Goal: Information Seeking & Learning: Learn about a topic

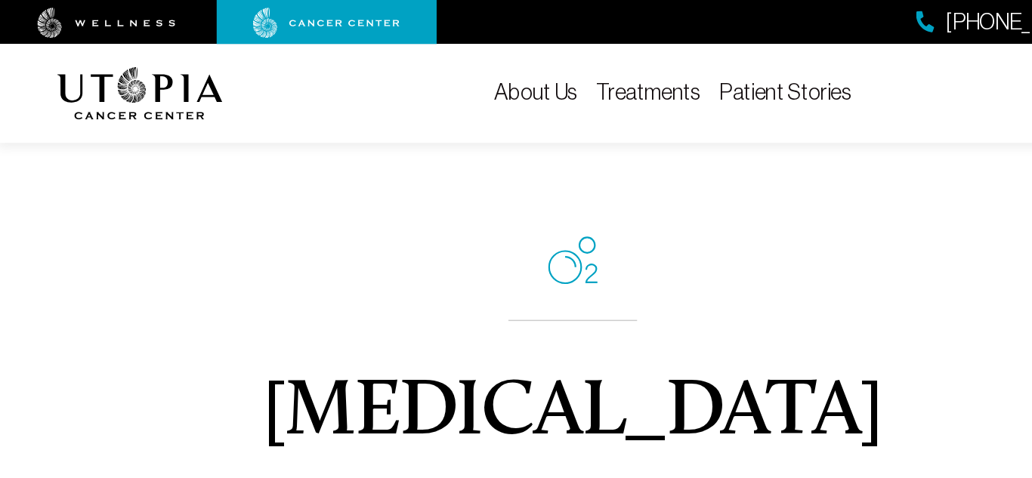
click at [554, 63] on link "Patient Stories" at bounding box center [541, 63] width 91 height 17
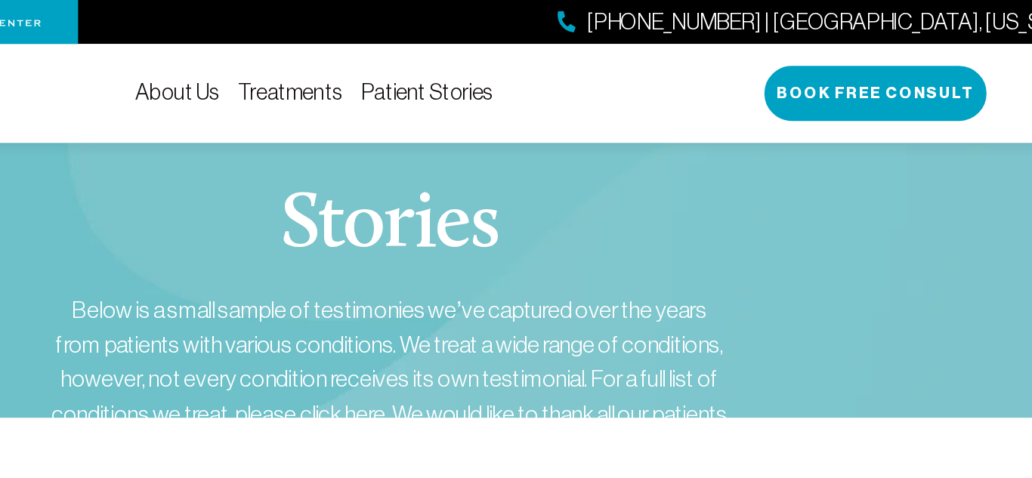
click at [722, 198] on div "Stories Below is a small sample of testimonies we’ve captured over the years fr…" at bounding box center [516, 254] width 949 height 372
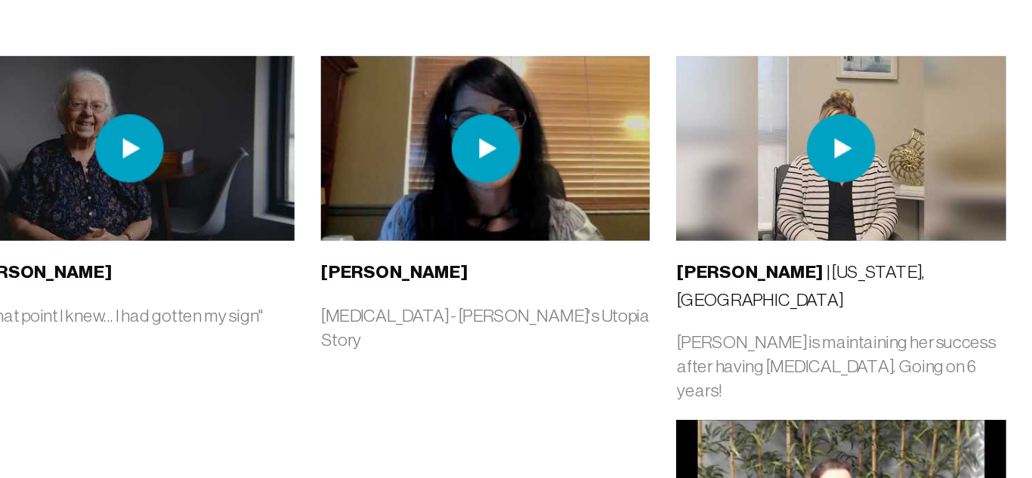
scroll to position [192, 0]
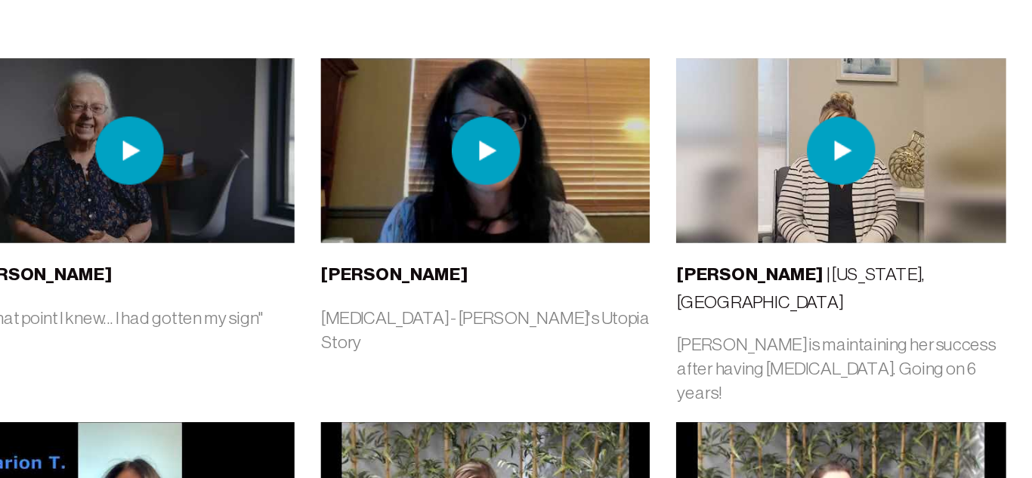
click at [657, 250] on img at bounding box center [656, 253] width 47 height 47
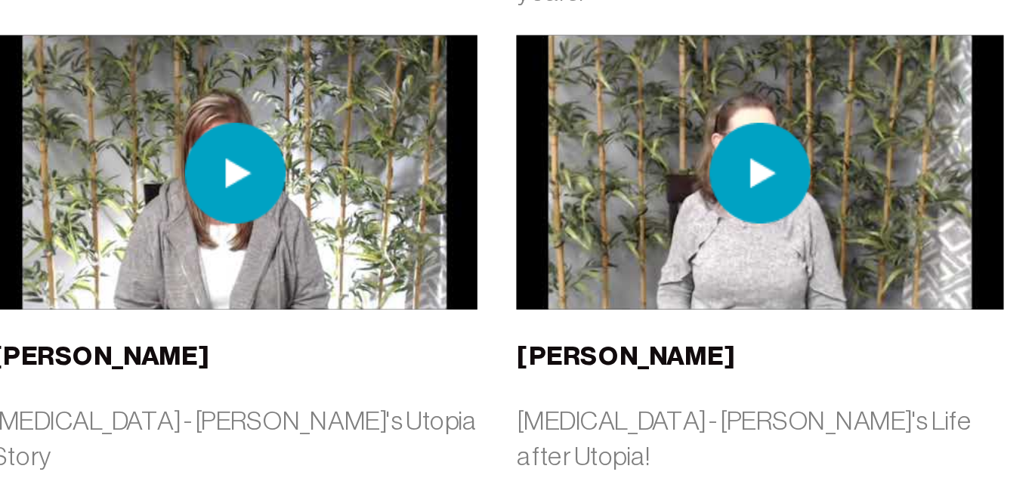
scroll to position [359, 0]
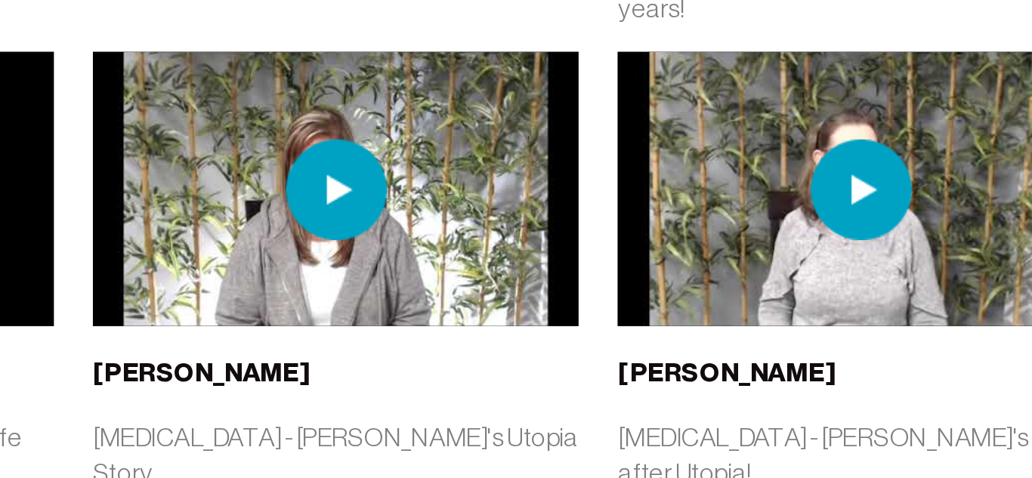
click at [657, 314] on img at bounding box center [656, 337] width 47 height 47
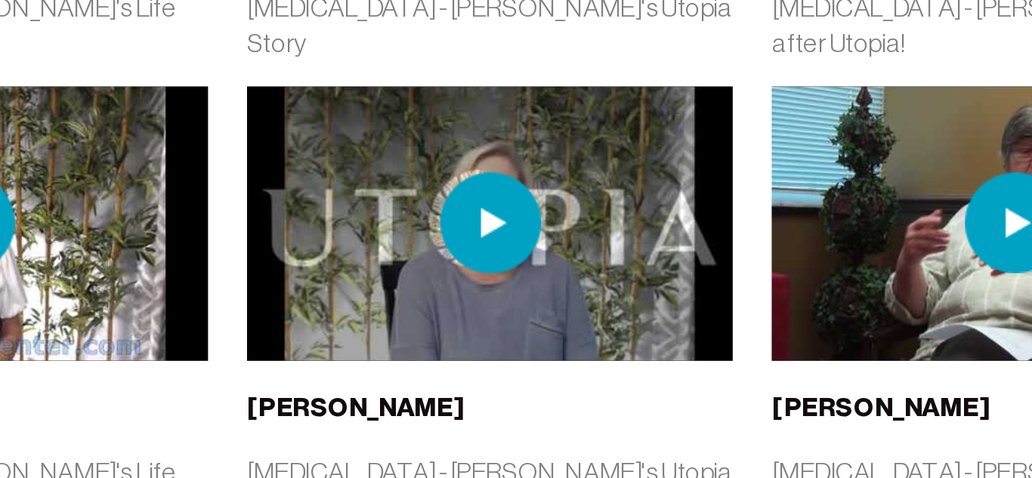
scroll to position [552, 0]
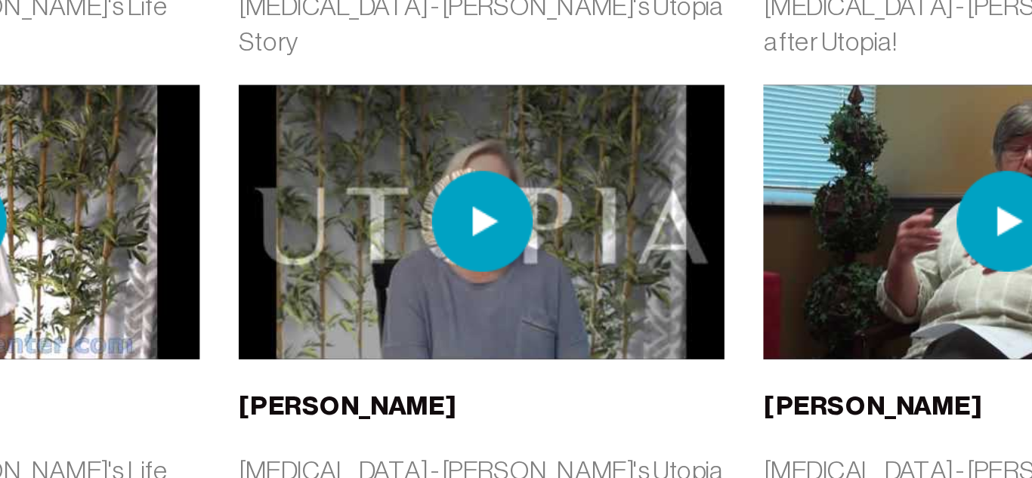
click at [629, 314] on img at bounding box center [656, 358] width 226 height 127
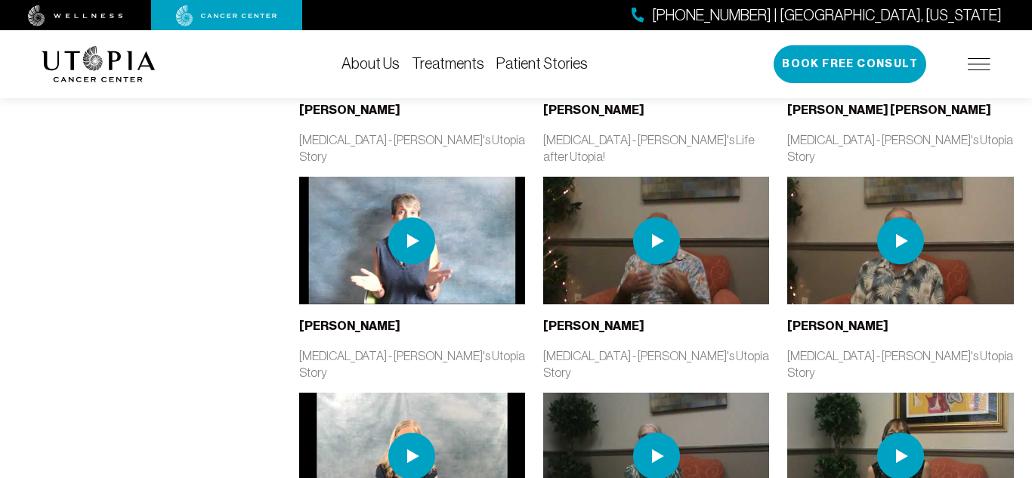
scroll to position [1126, 0]
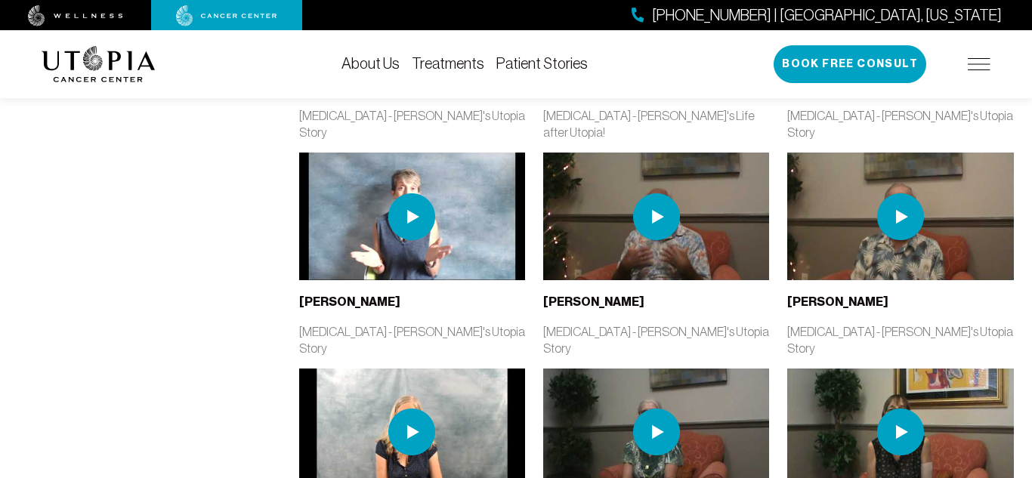
click at [380, 153] on img at bounding box center [412, 216] width 226 height 127
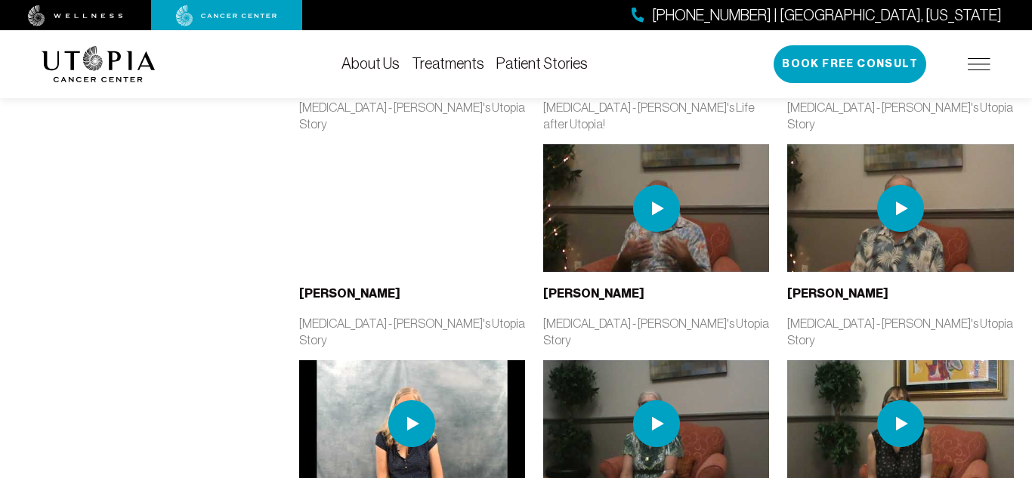
scroll to position [1136, 0]
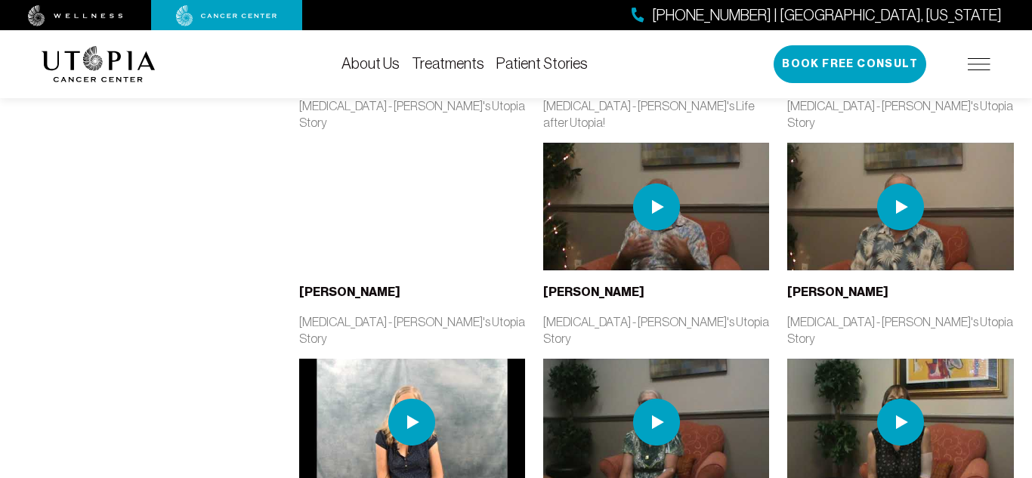
click at [442, 359] on img at bounding box center [412, 422] width 226 height 127
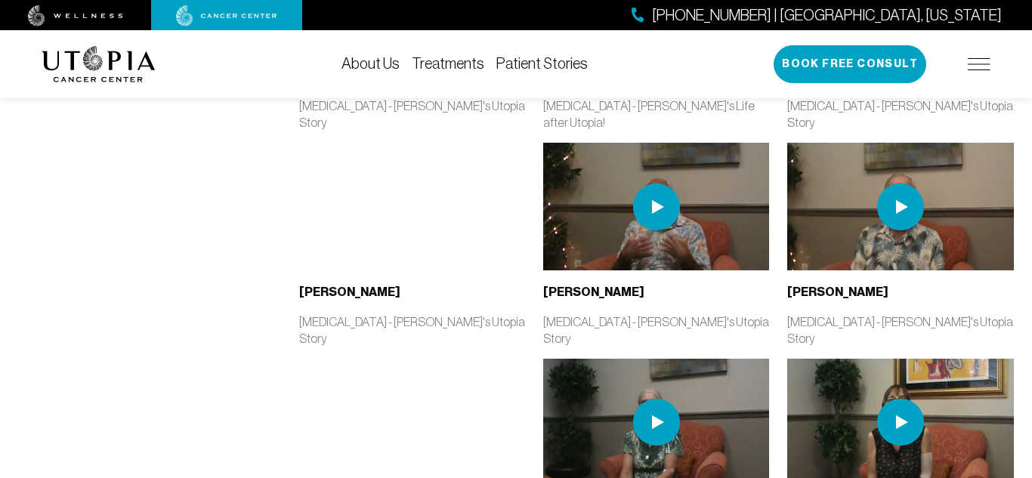
click at [635, 359] on img at bounding box center [656, 422] width 226 height 127
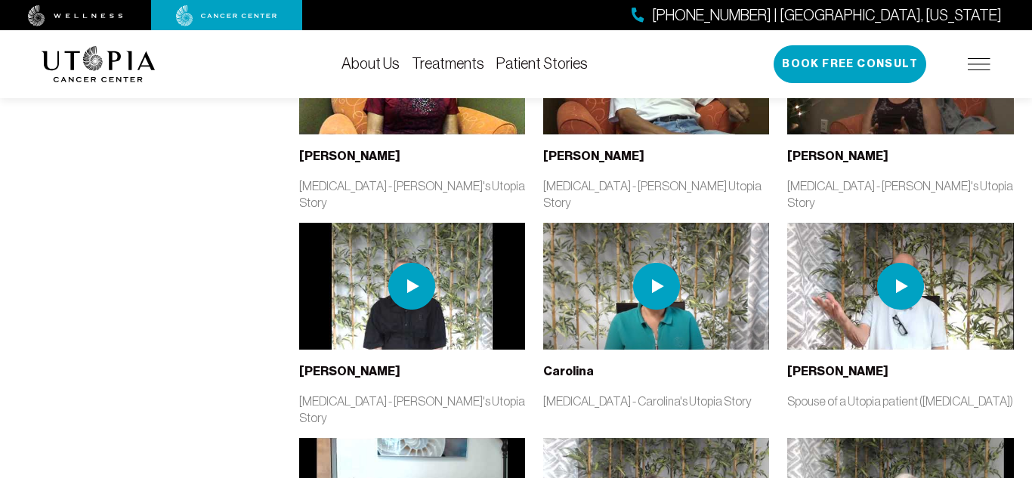
scroll to position [1936, 0]
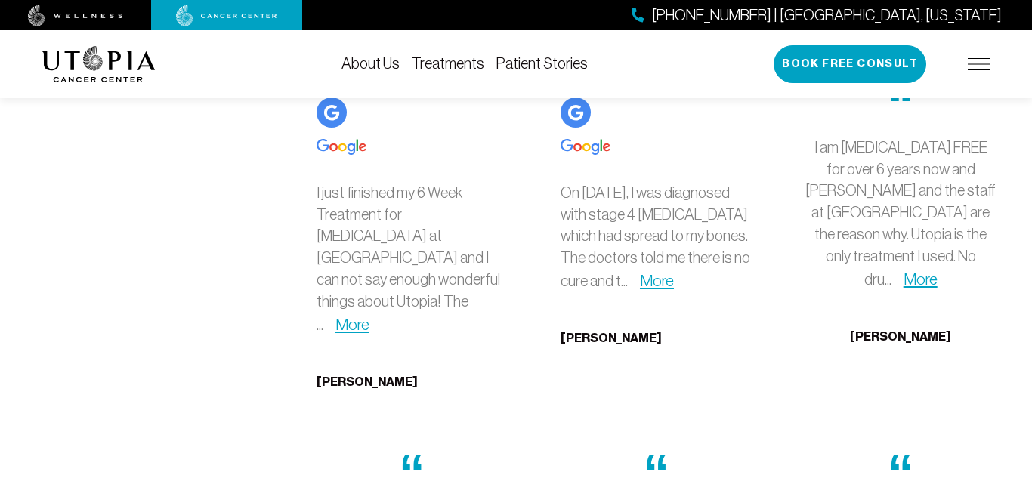
scroll to position [3728, 0]
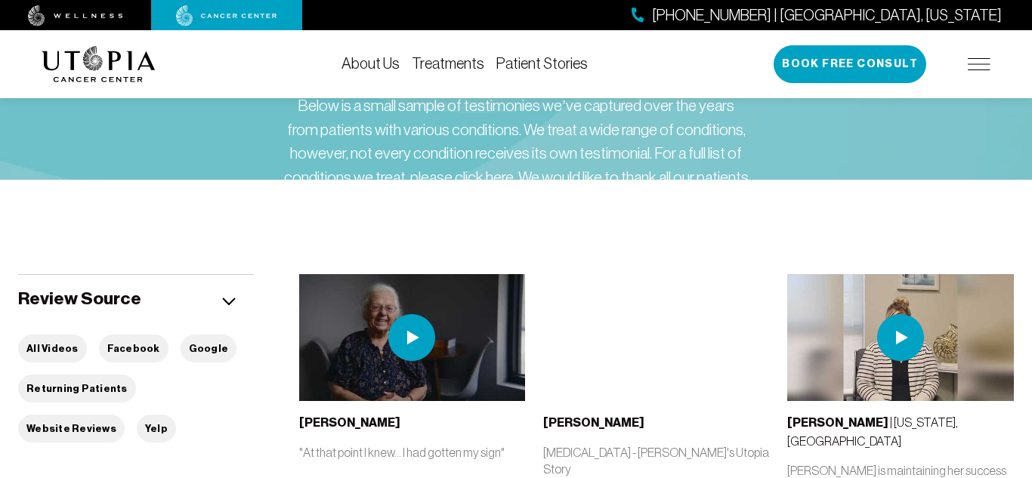
scroll to position [0, 0]
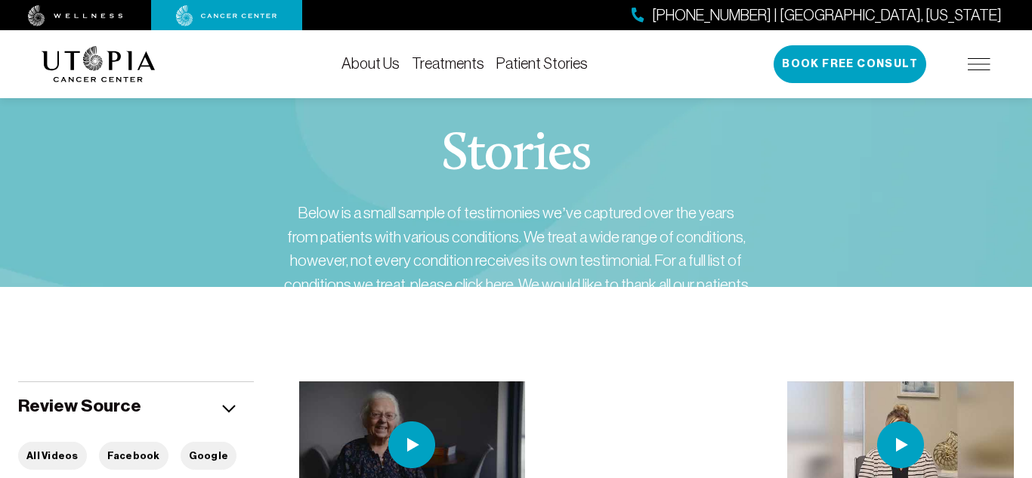
click at [382, 62] on link "About Us" at bounding box center [370, 63] width 58 height 17
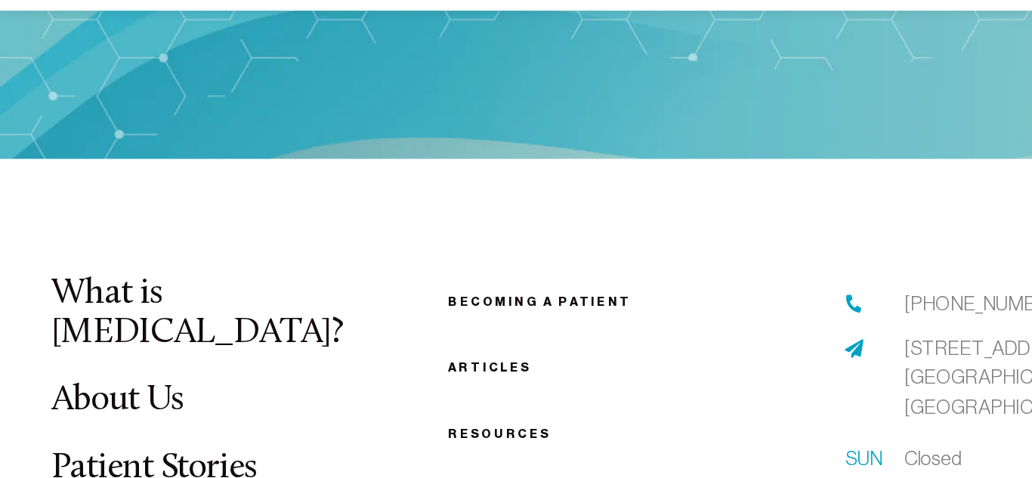
scroll to position [7721, 0]
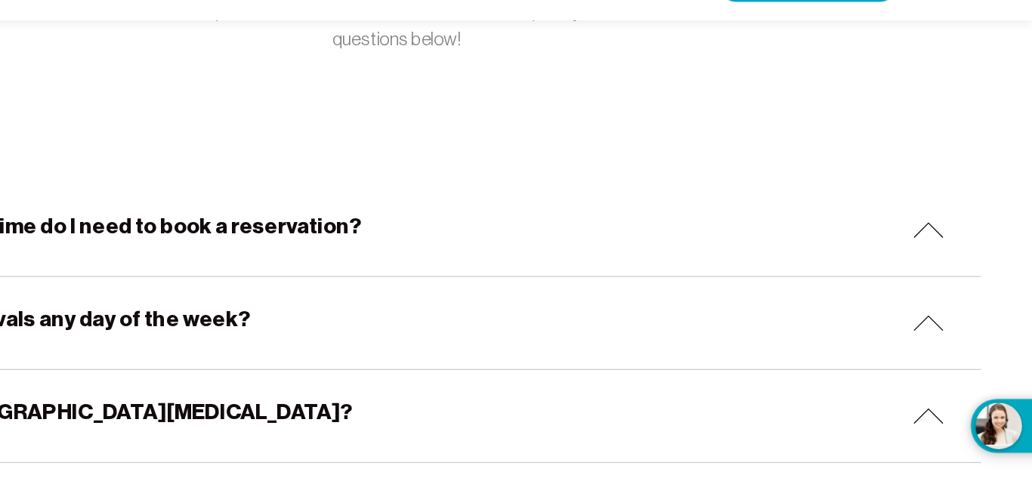
scroll to position [172, 0]
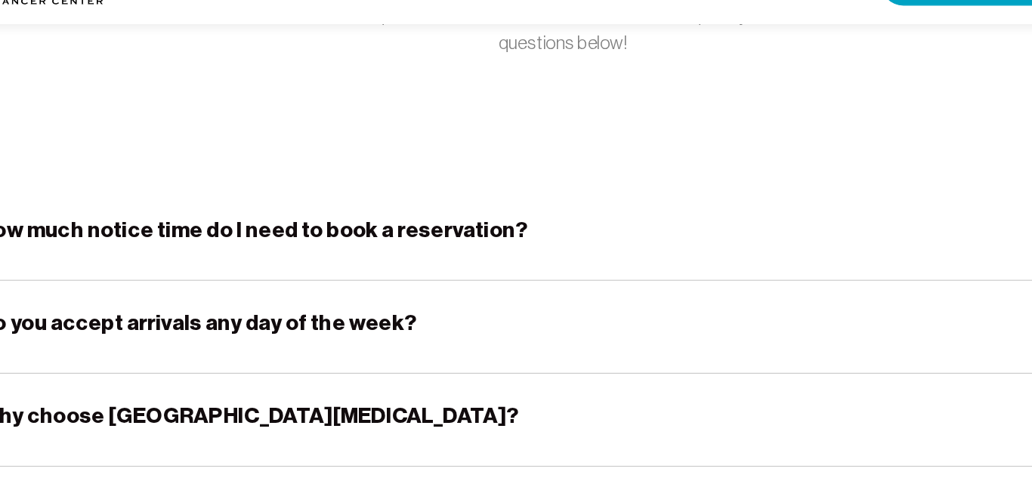
click at [244, 262] on h5 "How much notice time do I need to book a reservation?" at bounding box center [265, 265] width 446 height 23
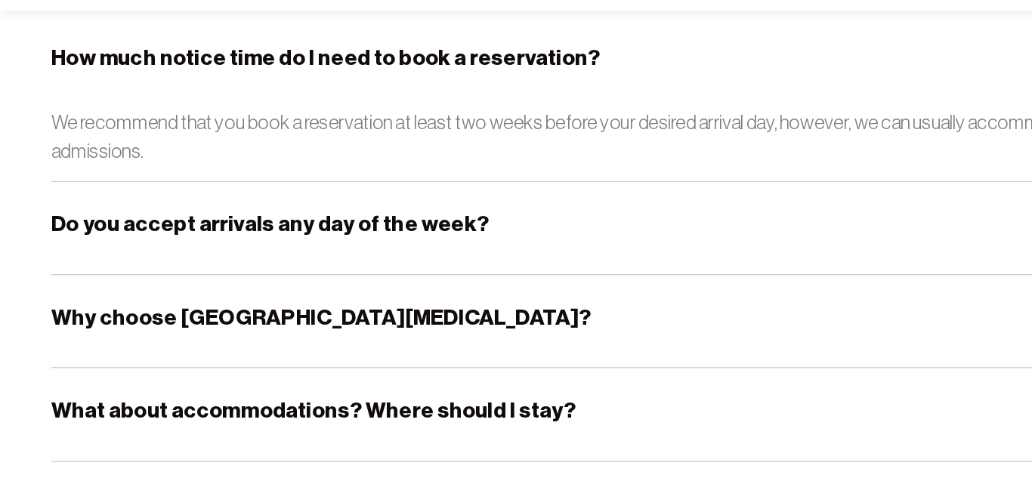
scroll to position [298, 0]
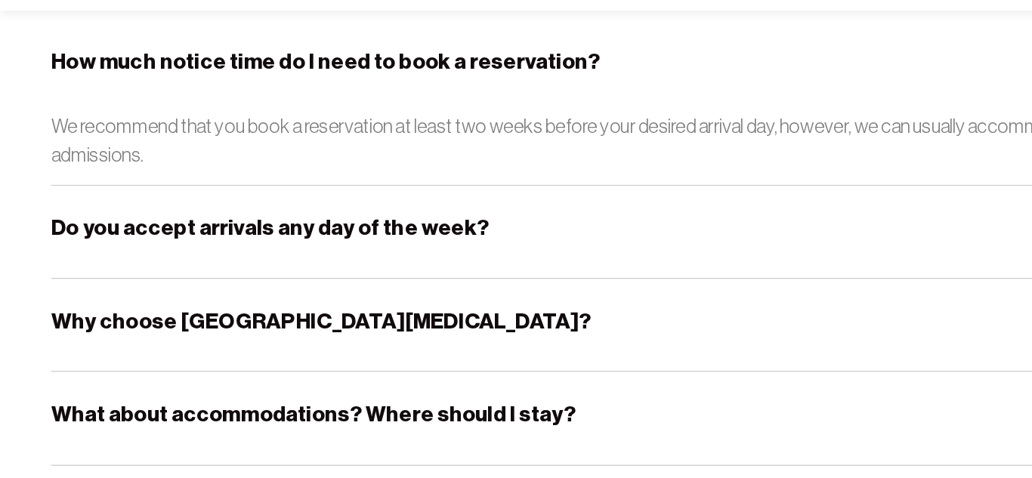
click at [187, 274] on h5 "Do you accept arrivals any day of the week?" at bounding box center [219, 274] width 355 height 23
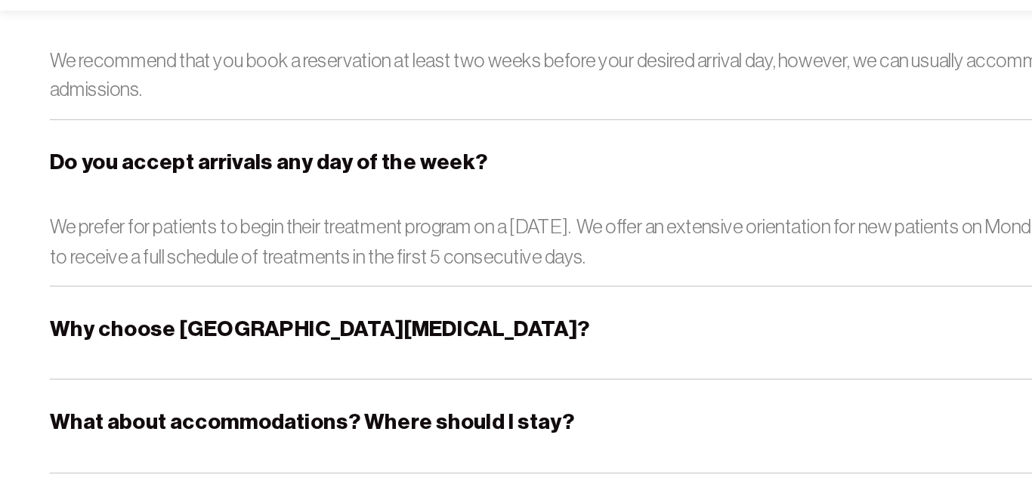
scroll to position [349, 0]
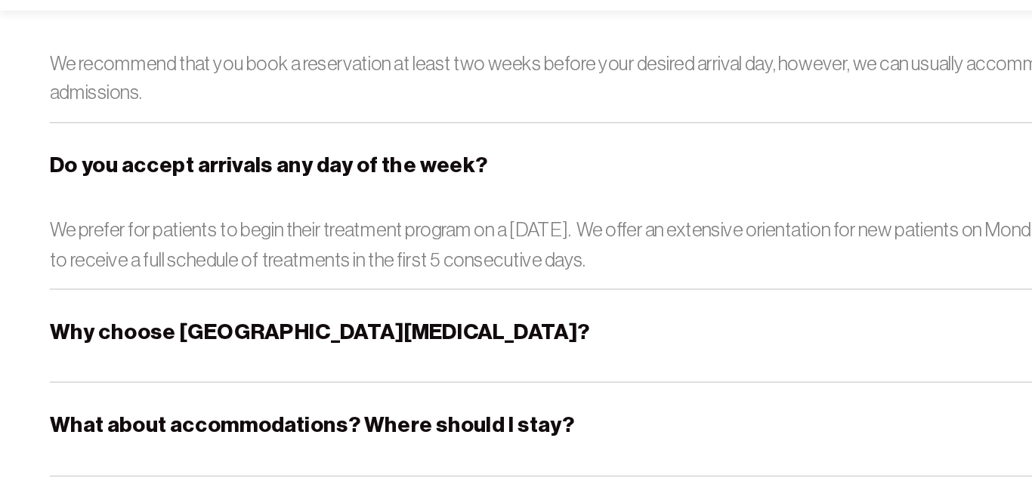
click at [186, 359] on h5 "Why choose [GEOGRAPHIC_DATA][MEDICAL_DATA]?" at bounding box center [261, 359] width 438 height 23
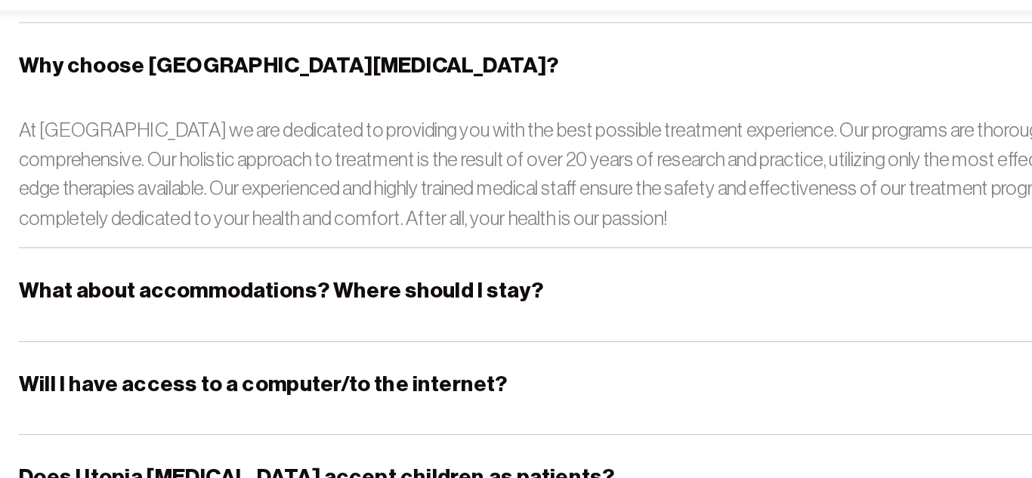
scroll to position [569, 0]
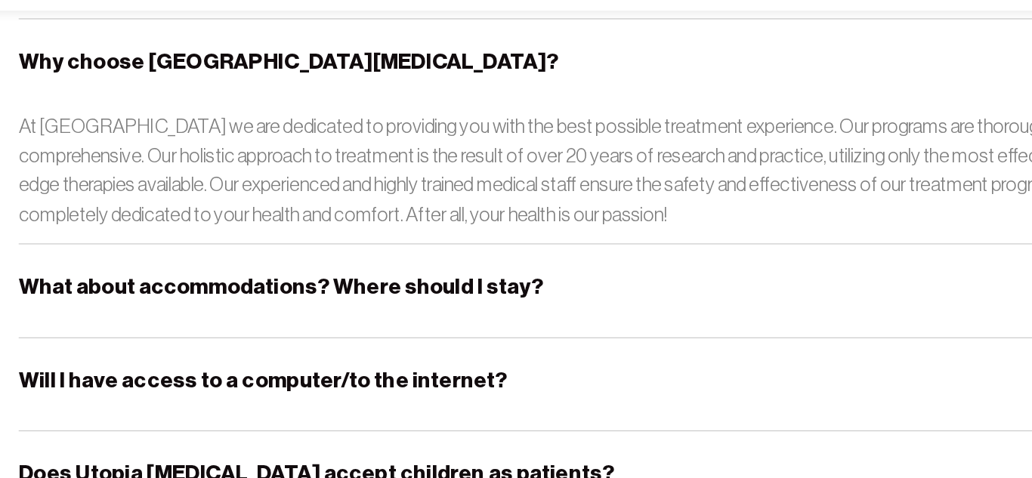
click at [221, 323] on h5 "What about accommodations? Where should I stay?" at bounding box center [255, 322] width 426 height 23
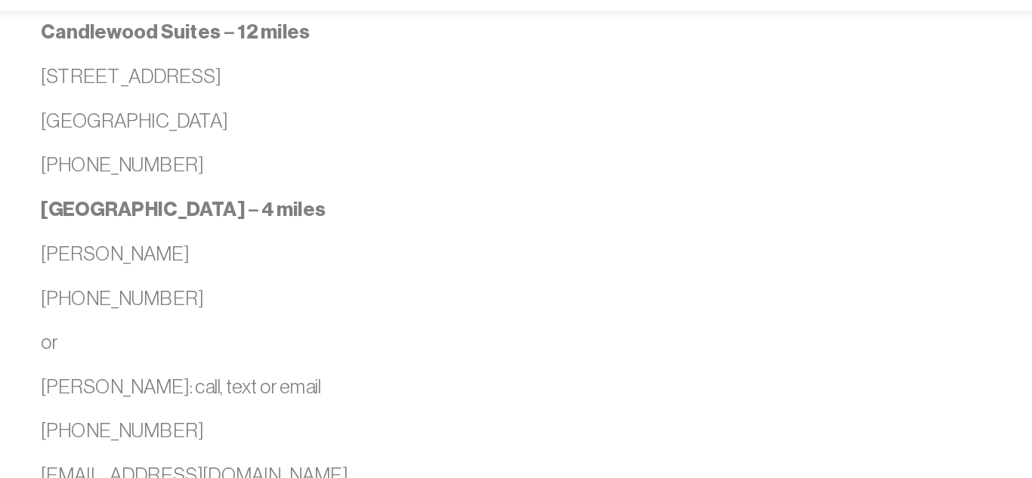
scroll to position [1029, 0]
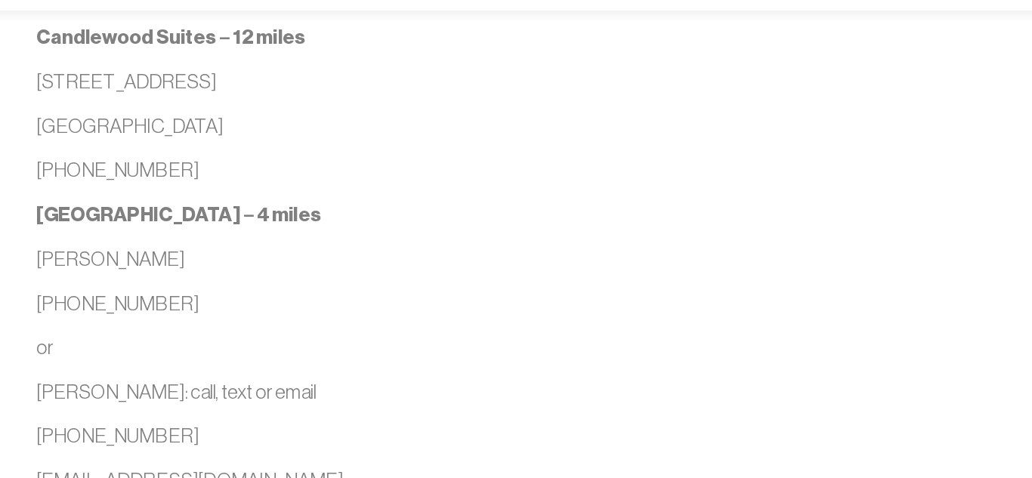
click at [207, 324] on p "[PHONE_NUMBER]" at bounding box center [516, 336] width 949 height 24
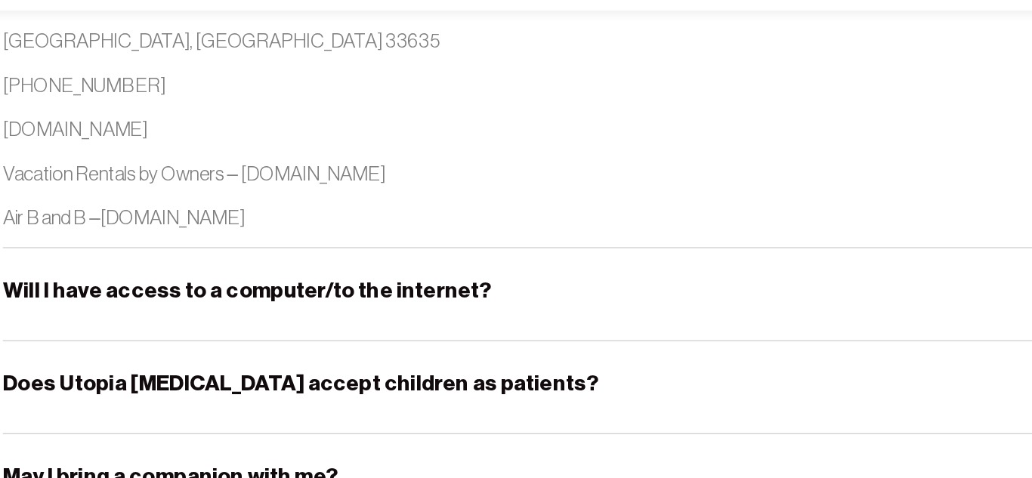
scroll to position [1856, 0]
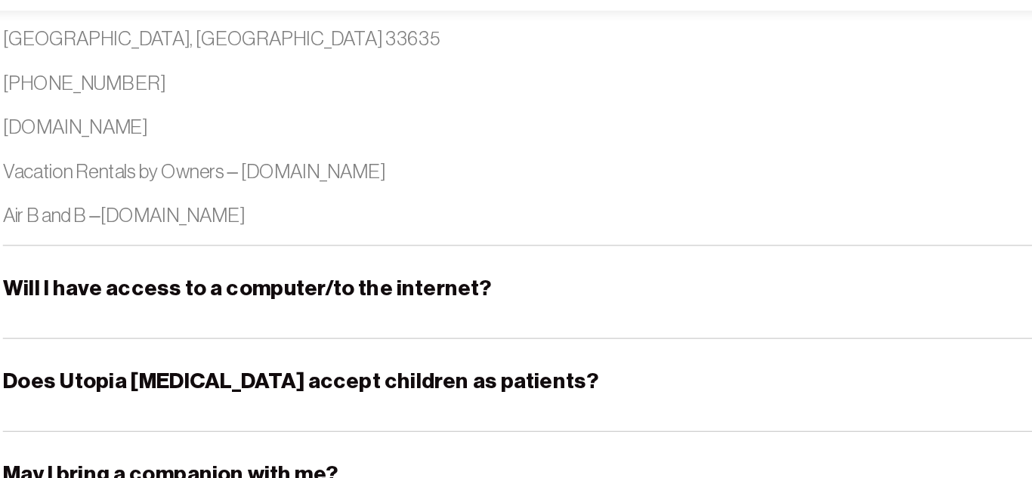
click at [234, 323] on h5 "Will I have access to a computer/to the internet?" at bounding box center [240, 323] width 397 height 23
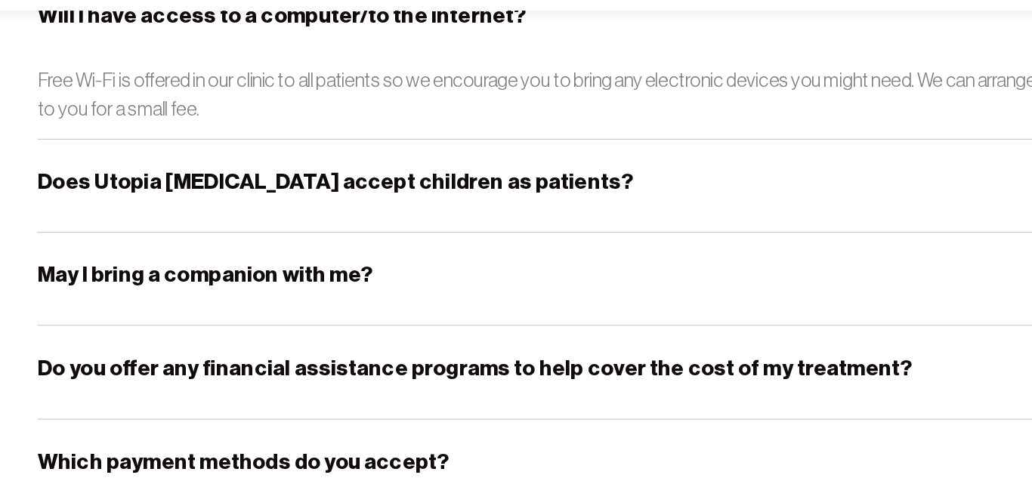
scroll to position [2080, 0]
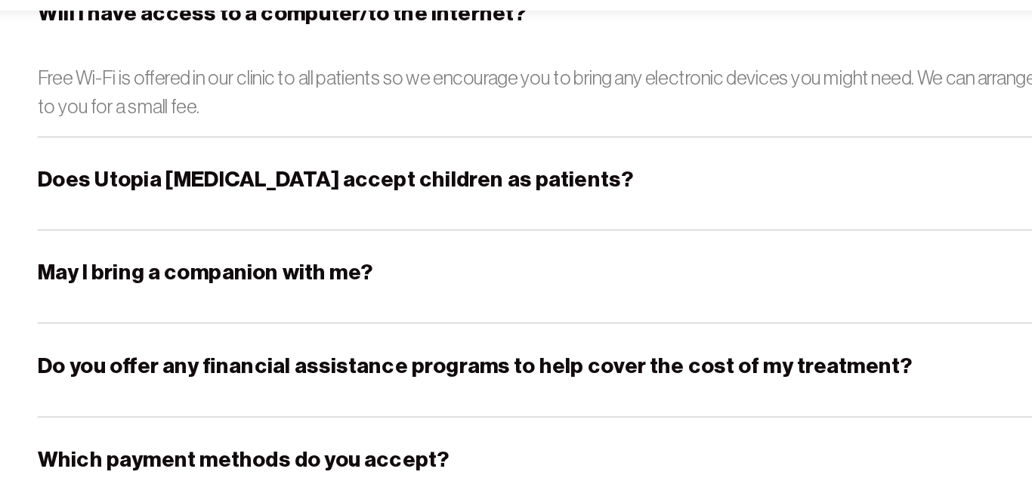
click at [206, 323] on div "May I bring a companion with me?" at bounding box center [516, 314] width 949 height 75
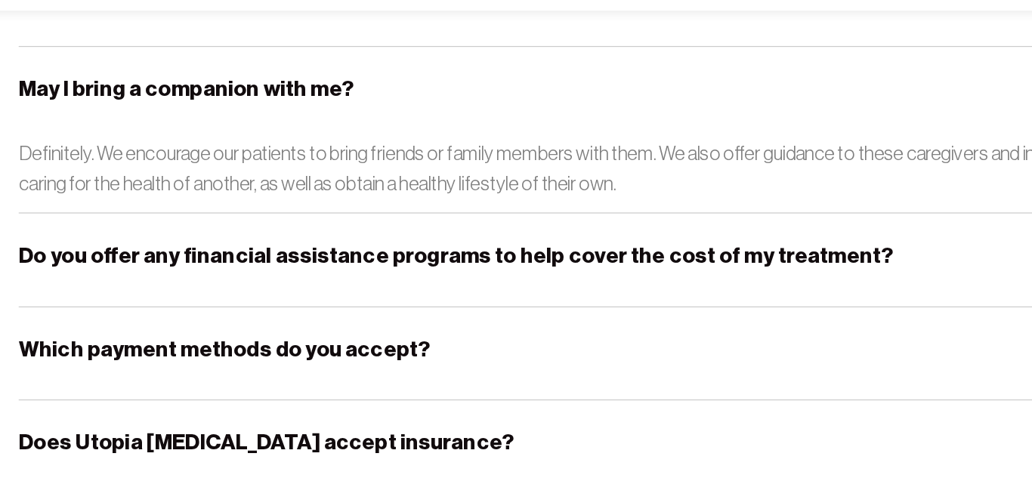
scroll to position [2230, 0]
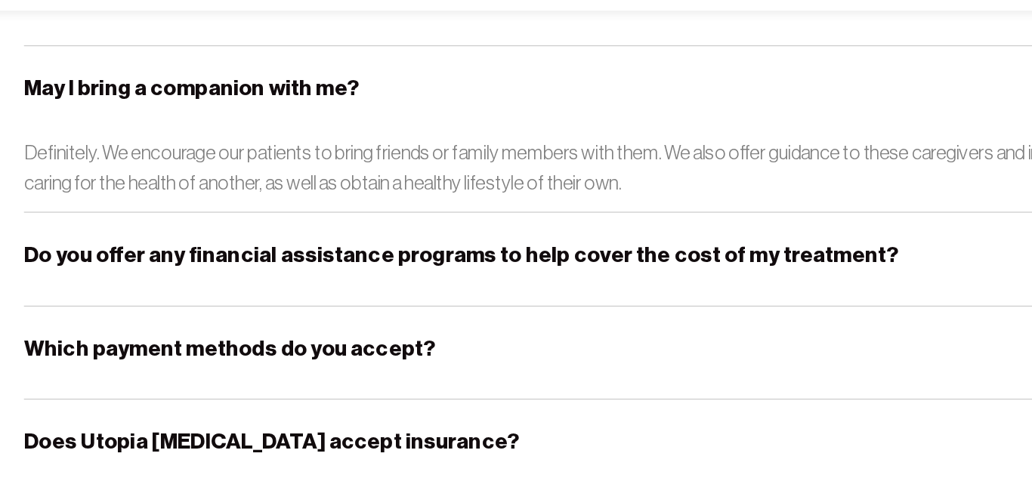
click at [230, 298] on h5 "Do you offer any financial assistance programs to help cover the cost of my tre…" at bounding box center [397, 296] width 710 height 23
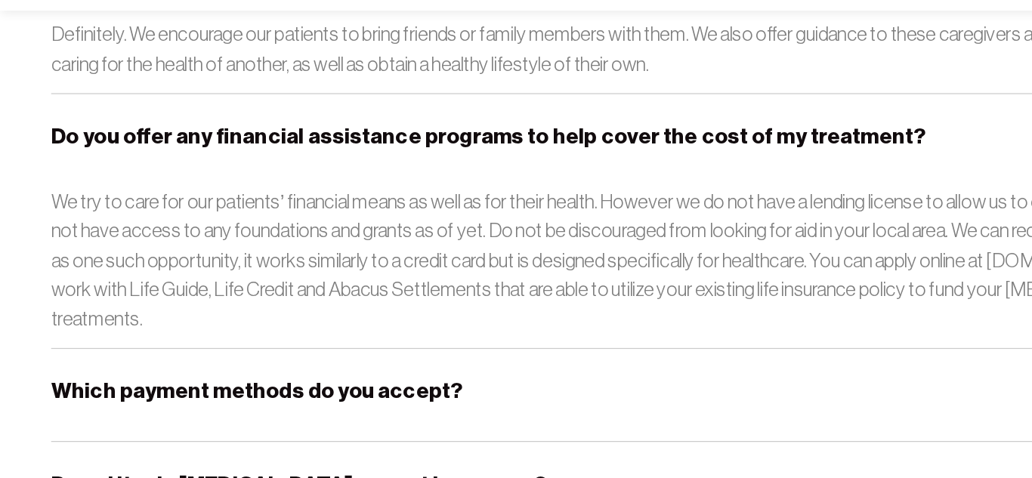
scroll to position [2322, 0]
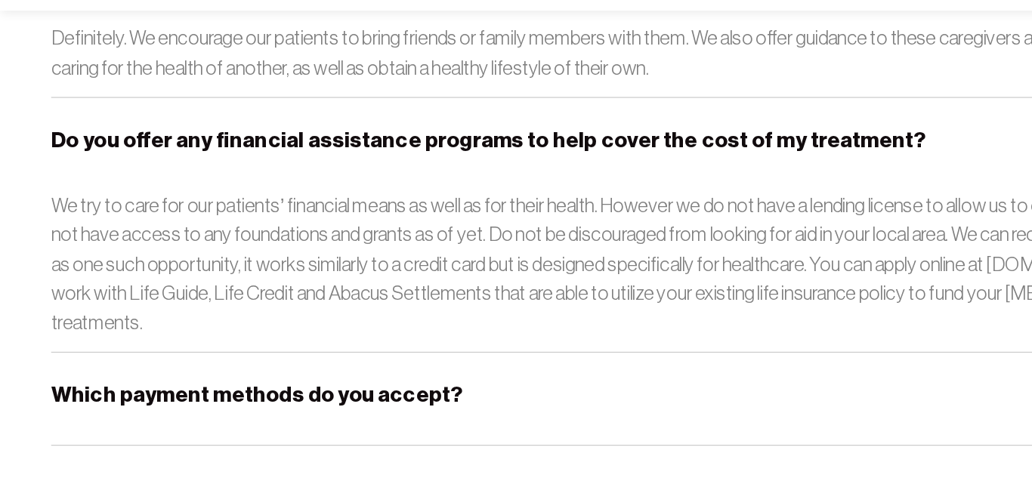
click at [281, 399] on h5 "Which payment methods do you accept?" at bounding box center [209, 410] width 334 height 23
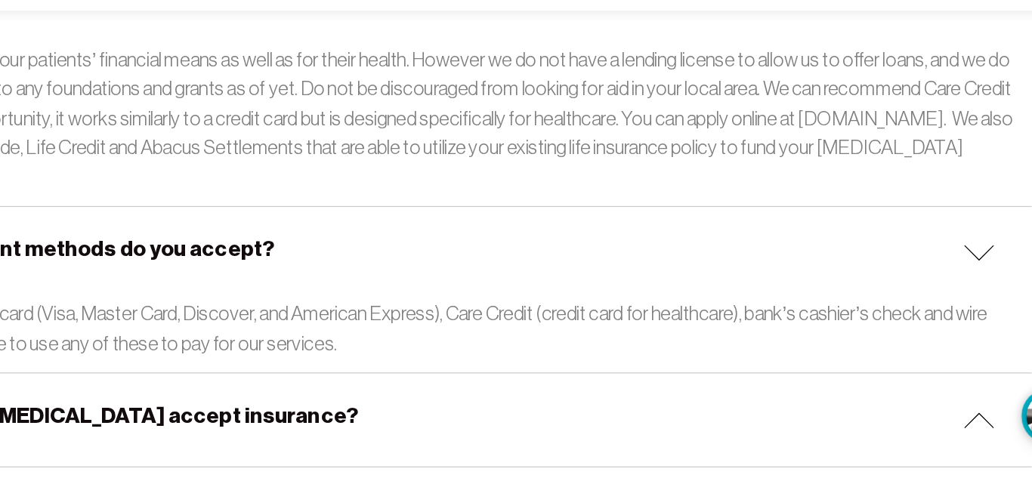
scroll to position [2450, 0]
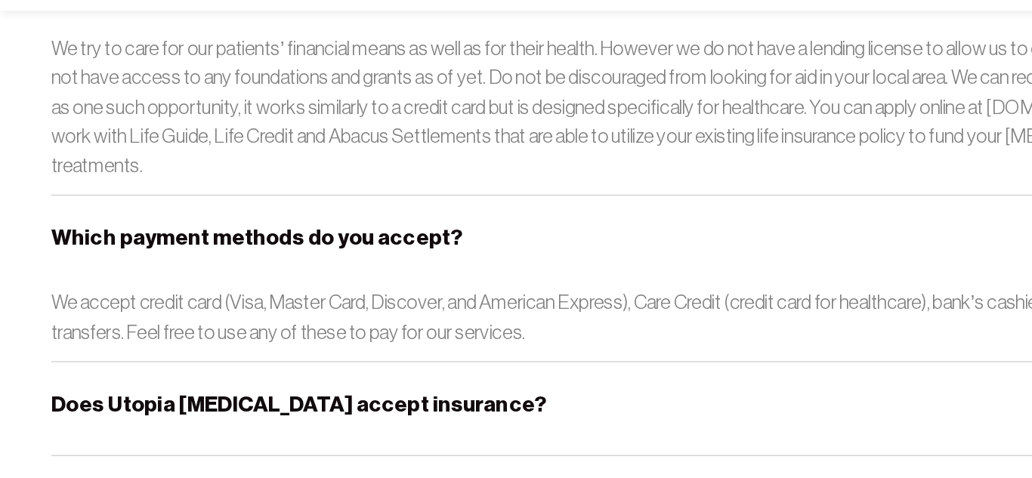
click at [281, 406] on h5 "Does Utopia [MEDICAL_DATA] accept insurance?" at bounding box center [243, 417] width 402 height 23
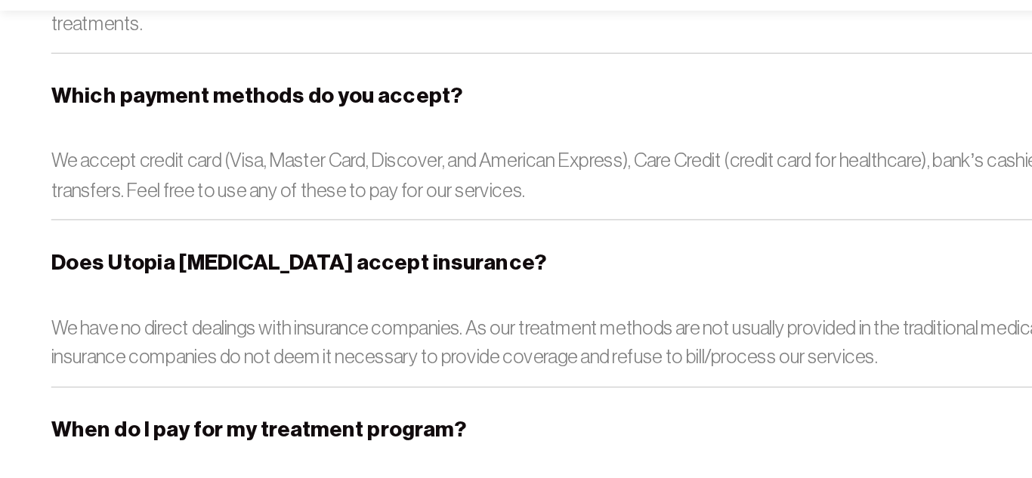
scroll to position [2560, 0]
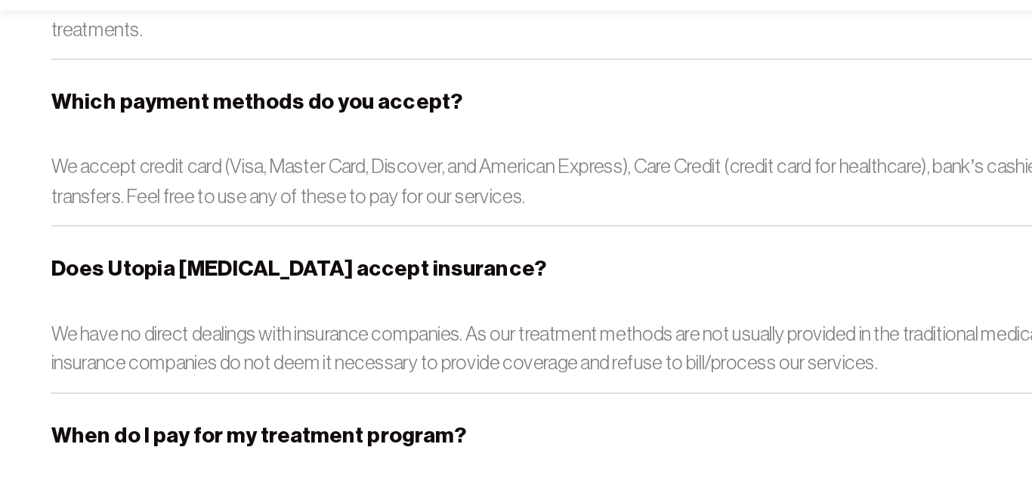
click at [281, 409] on div "When do I pay for my treatment program?" at bounding box center [516, 446] width 949 height 75
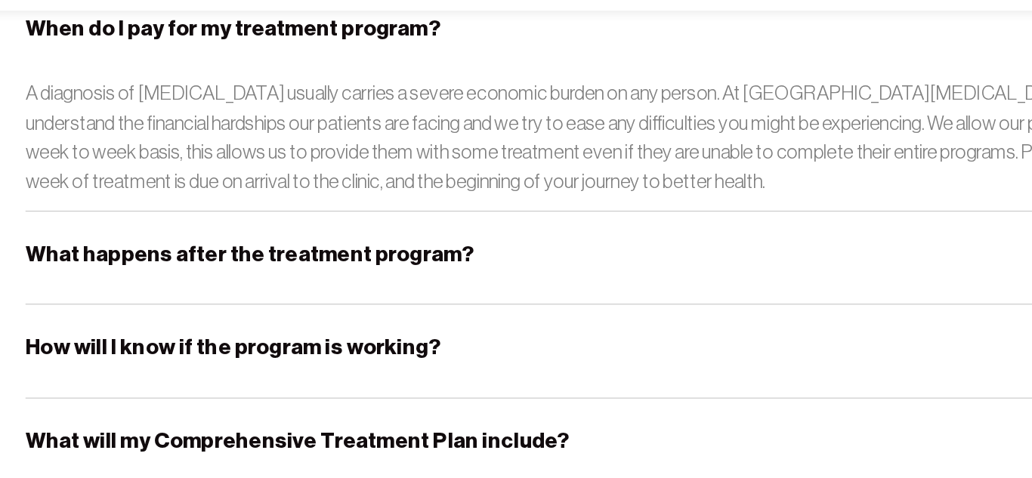
scroll to position [2893, 0]
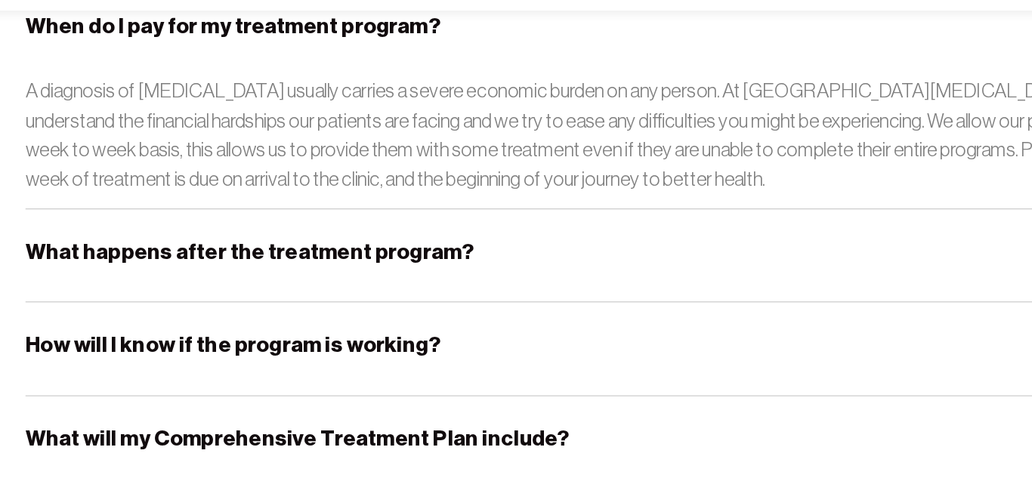
click at [298, 283] on h5 "What happens after the treatment program?" at bounding box center [224, 294] width 364 height 23
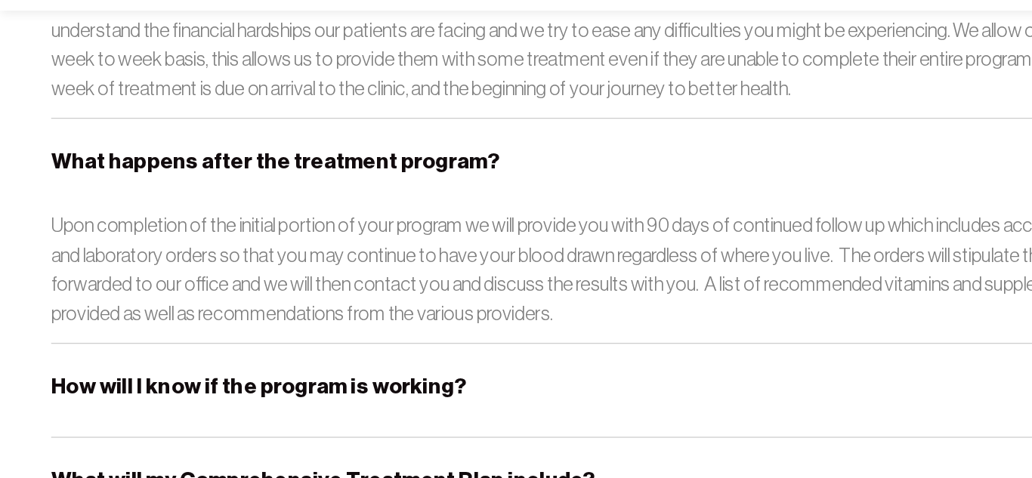
scroll to position [2968, 0]
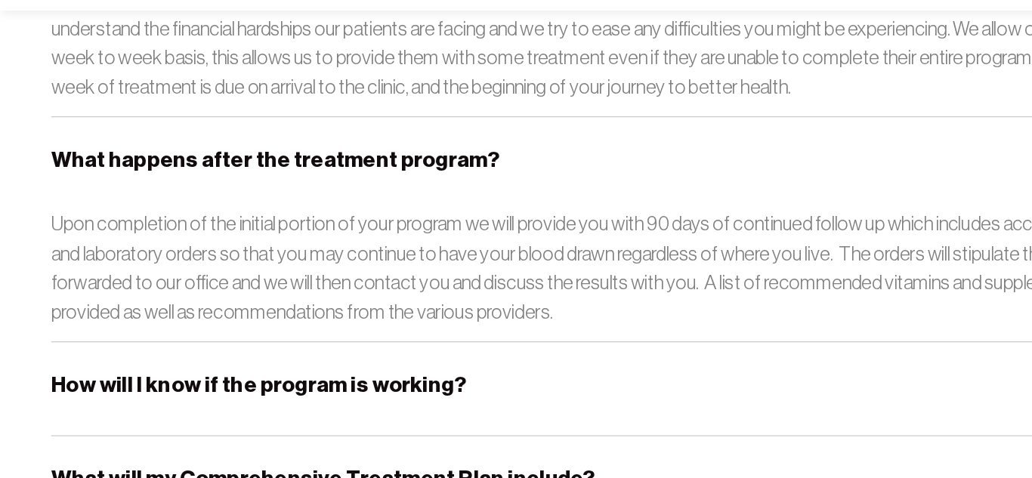
click at [277, 271] on p "Upon completion of the initial portion of your program we will provide you with…" at bounding box center [516, 307] width 949 height 95
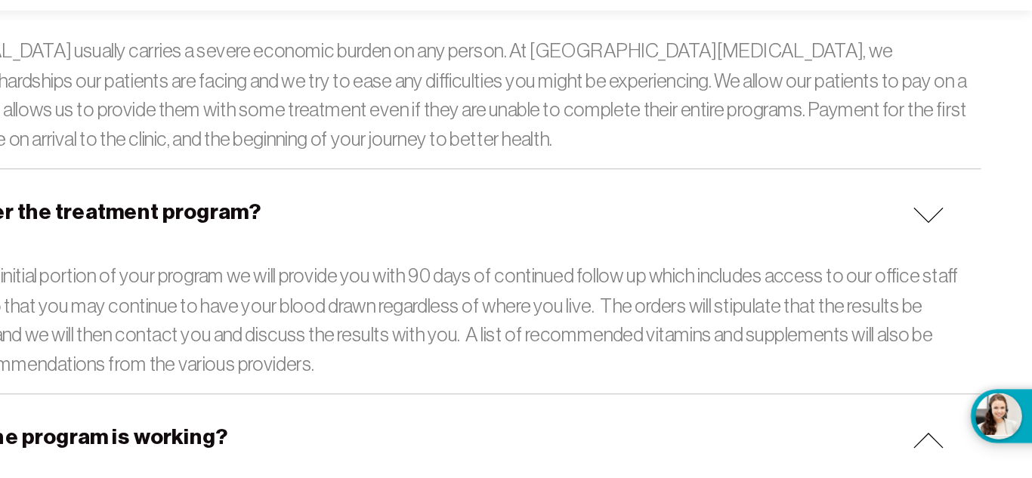
scroll to position [2928, 0]
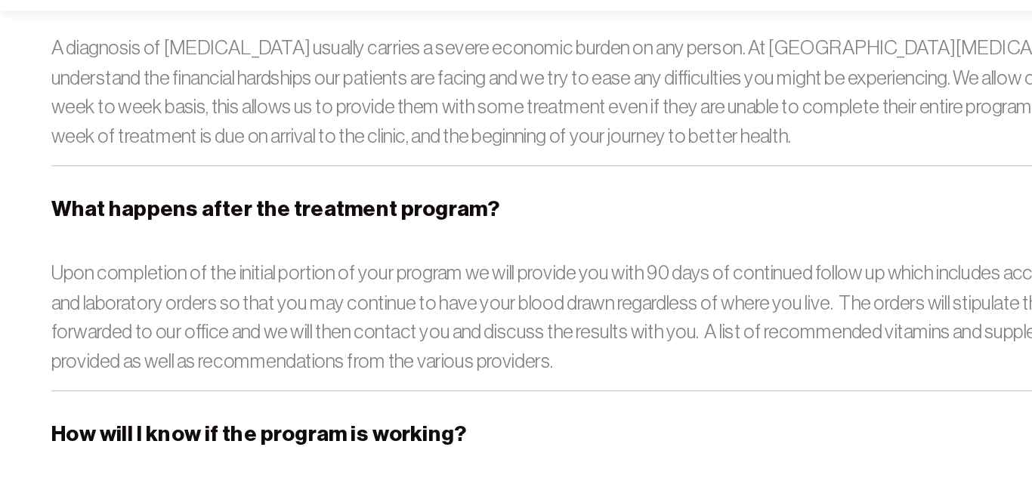
click at [277, 271] on div "What happens after the treatment program?" at bounding box center [516, 261] width 949 height 75
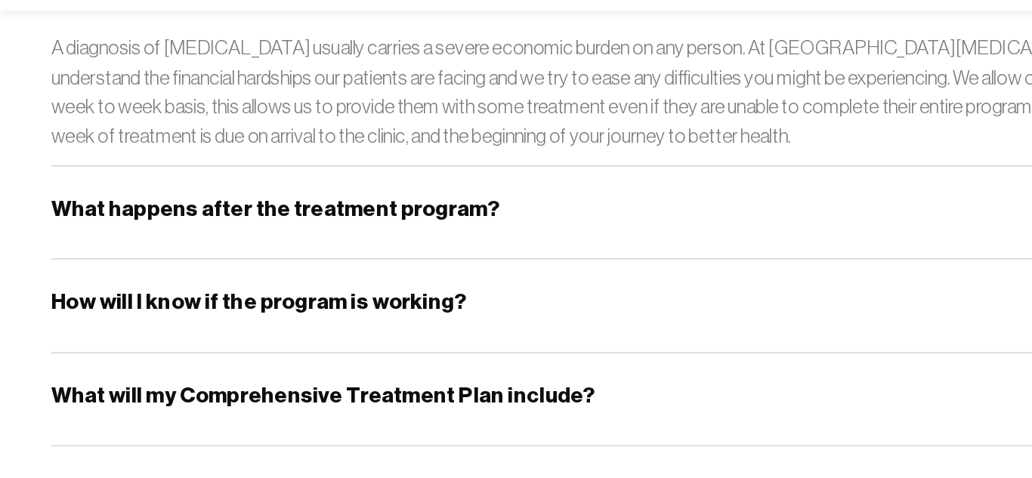
click at [253, 247] on h5 "What happens after the treatment program?" at bounding box center [224, 258] width 364 height 23
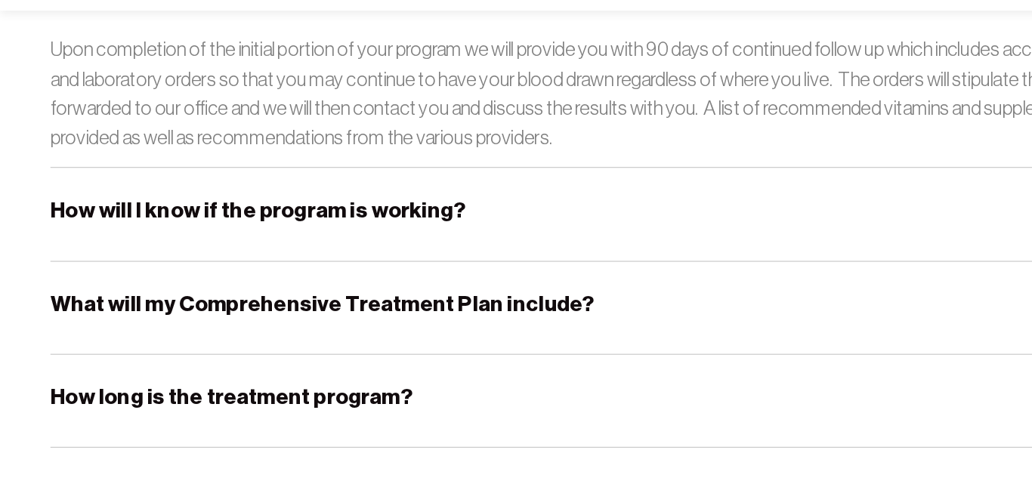
scroll to position [3112, 0]
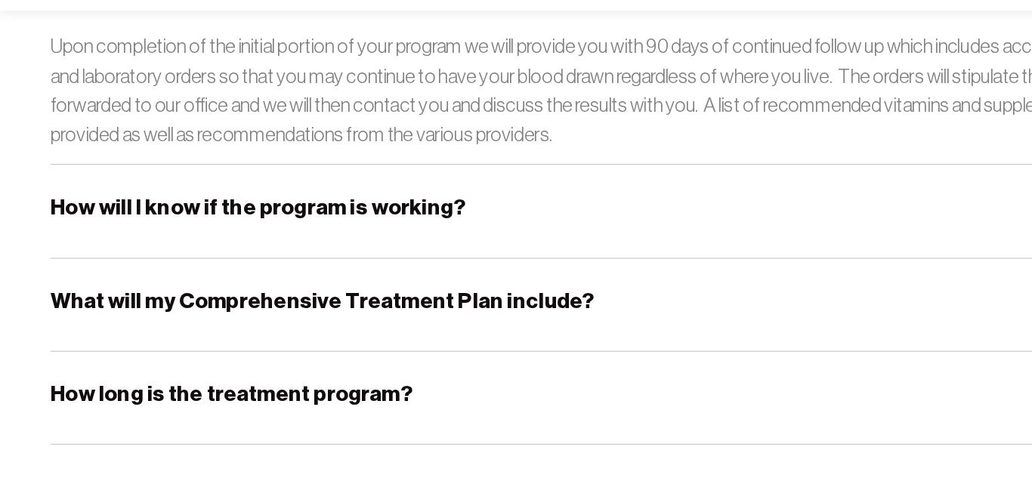
click at [297, 246] on h5 "How will I know if the program is working?" at bounding box center [210, 257] width 337 height 23
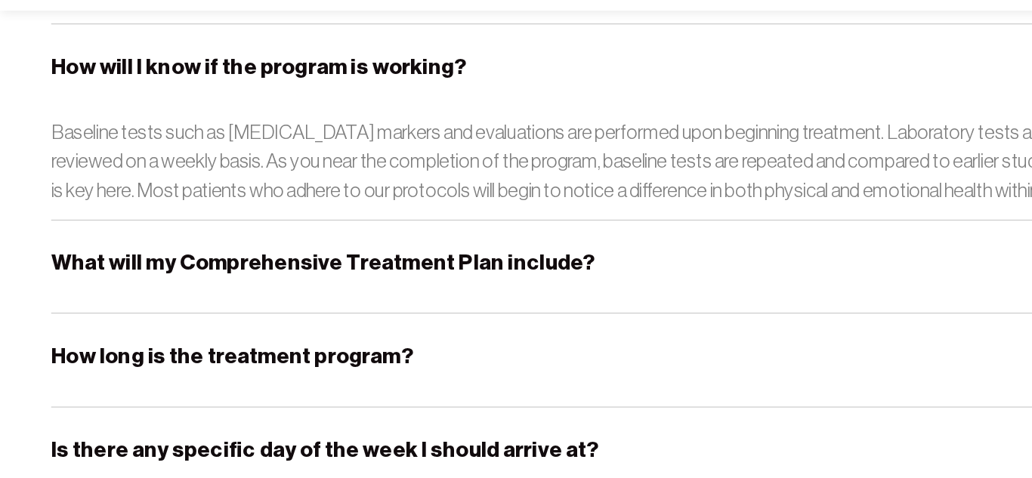
scroll to position [3256, 0]
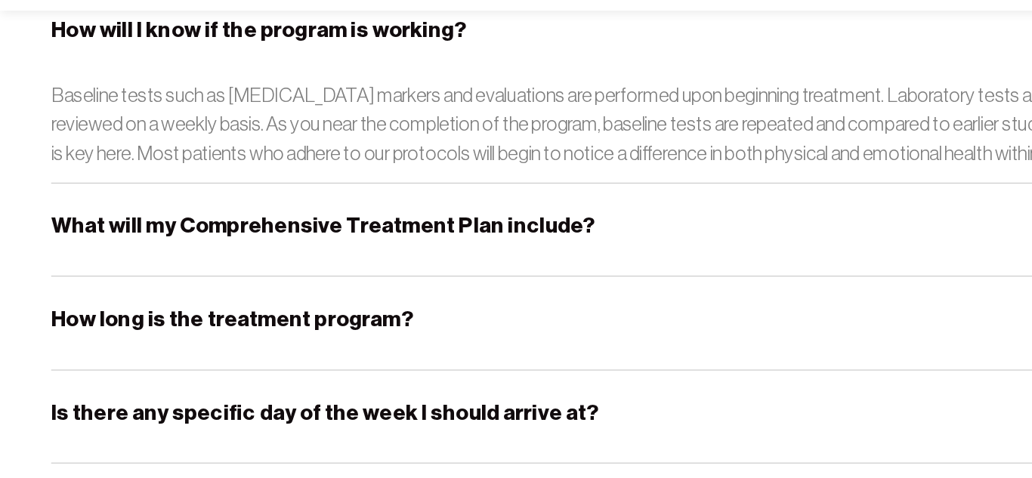
click at [303, 261] on h5 "What will my Comprehensive Treatment Plan include?" at bounding box center [262, 272] width 441 height 23
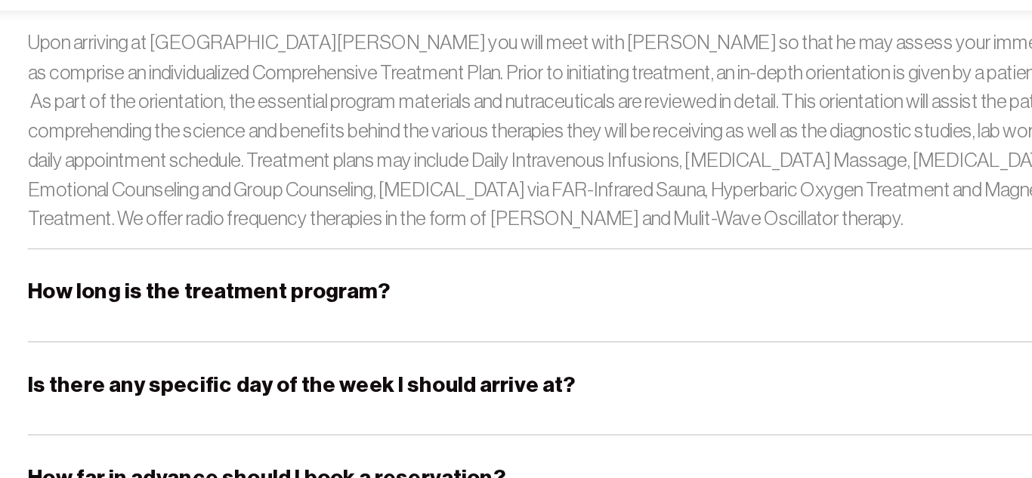
scroll to position [3459, 0]
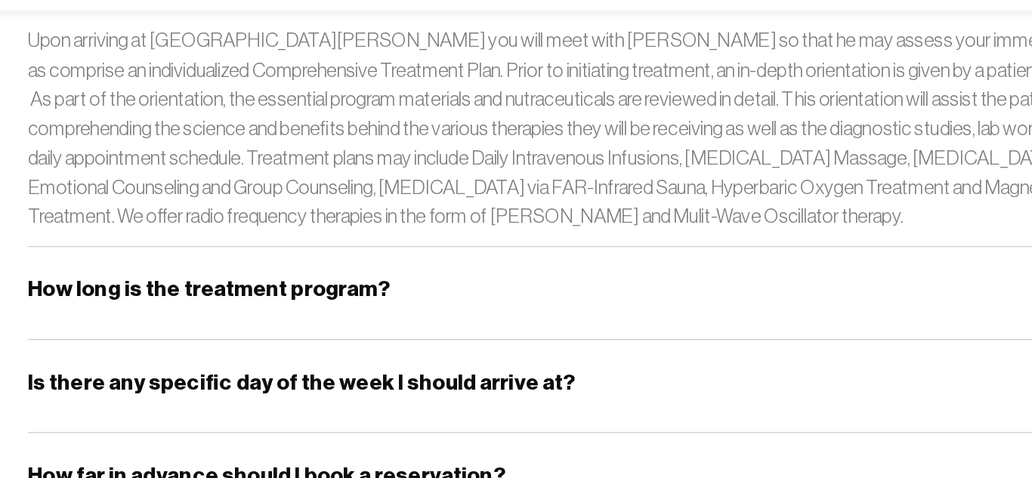
click at [243, 313] on h5 "How long is the treatment program?" at bounding box center [189, 324] width 294 height 23
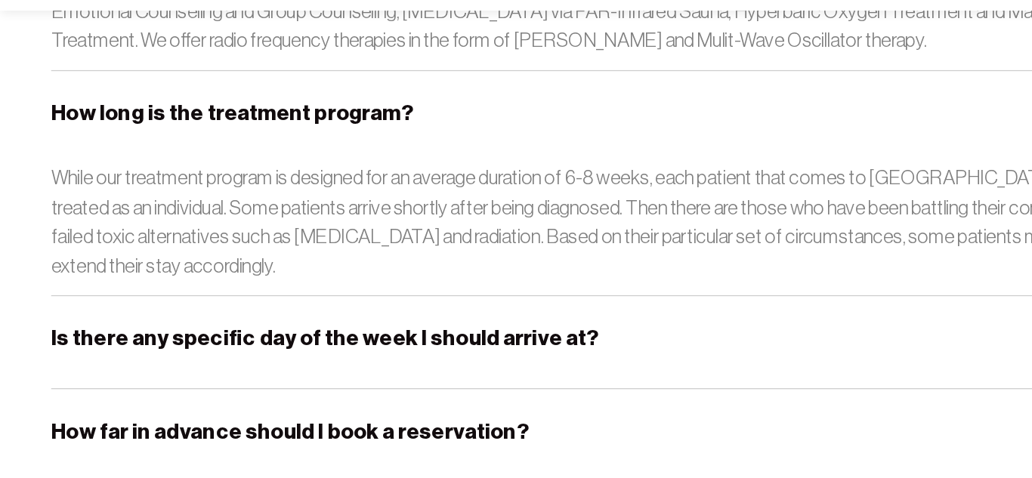
scroll to position [3603, 0]
click at [302, 352] on h5 "Is there any specific day of the week I should arrive at?" at bounding box center [264, 363] width 444 height 23
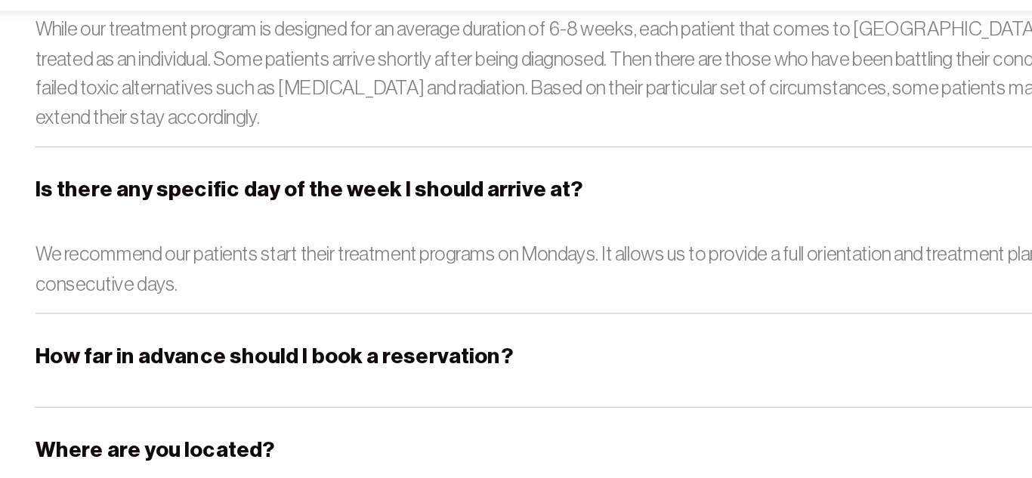
scroll to position [3727, 0]
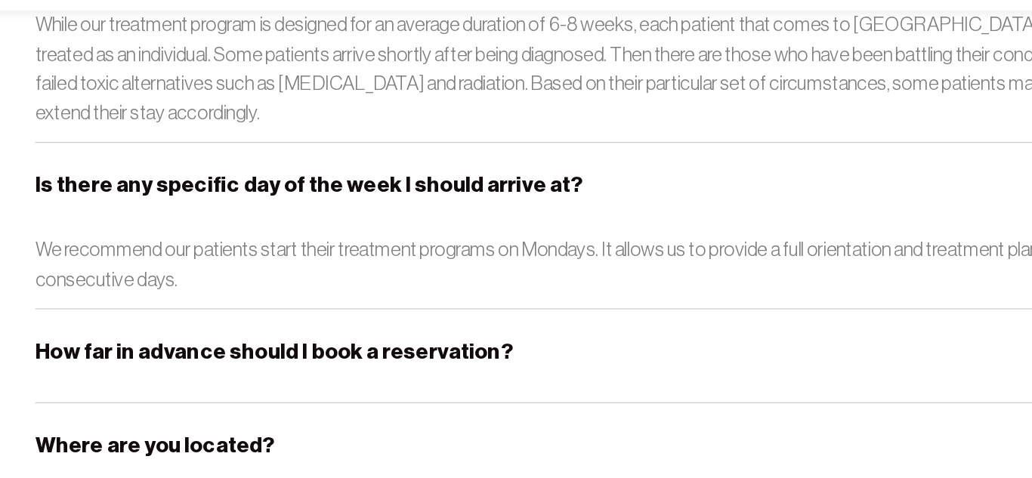
click at [301, 363] on h5 "How far in advance should I book a reservation?" at bounding box center [236, 374] width 388 height 23
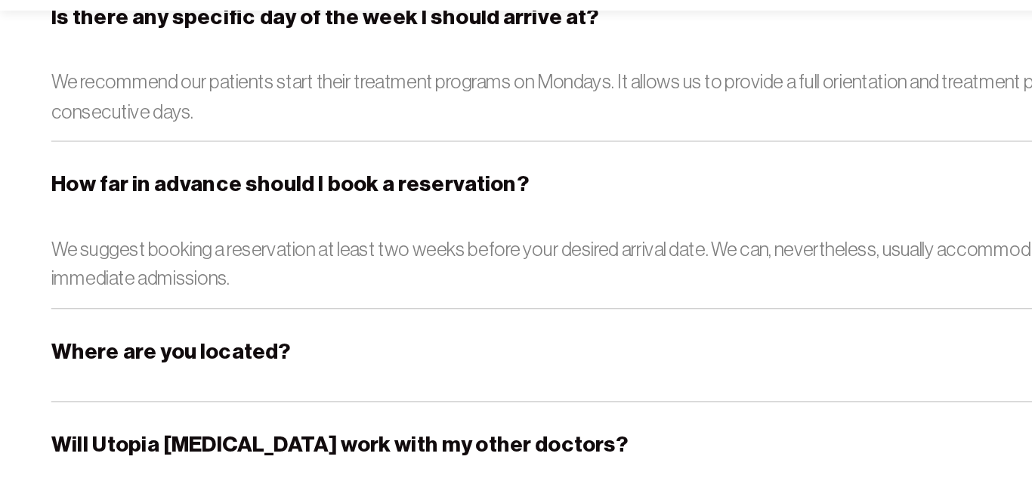
scroll to position [3864, 0]
click at [196, 363] on h5 "Where are you located?" at bounding box center [139, 374] width 194 height 23
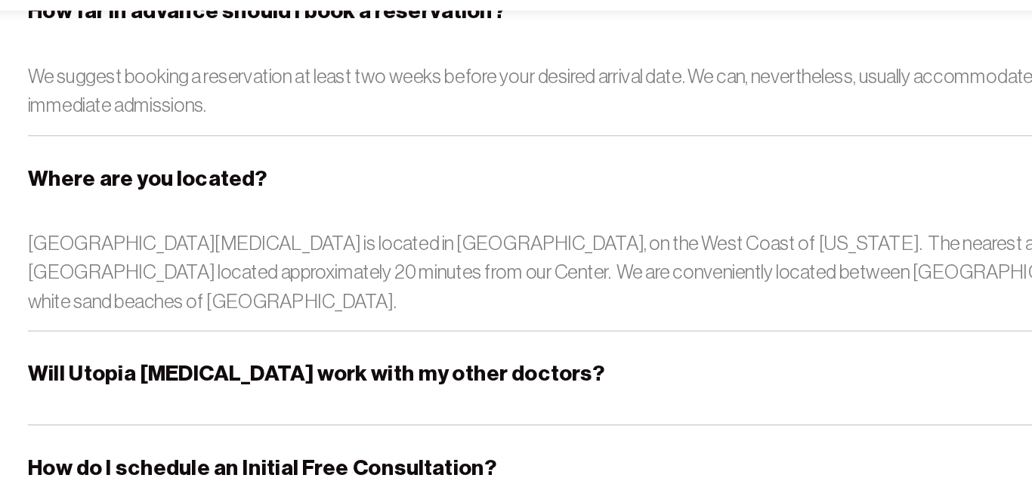
scroll to position [4013, 0]
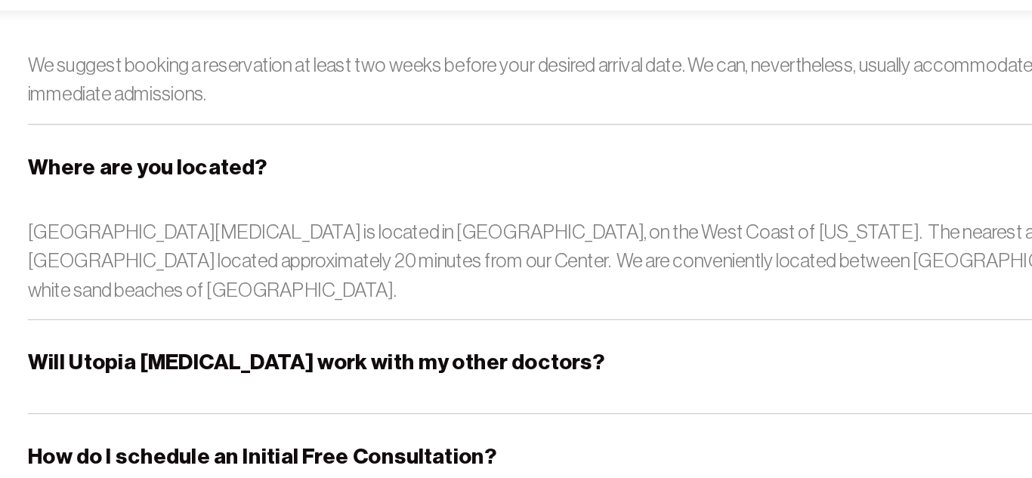
click at [215, 372] on h5 "Will Utopia [MEDICAL_DATA] work with my other doctors?" at bounding box center [276, 383] width 468 height 23
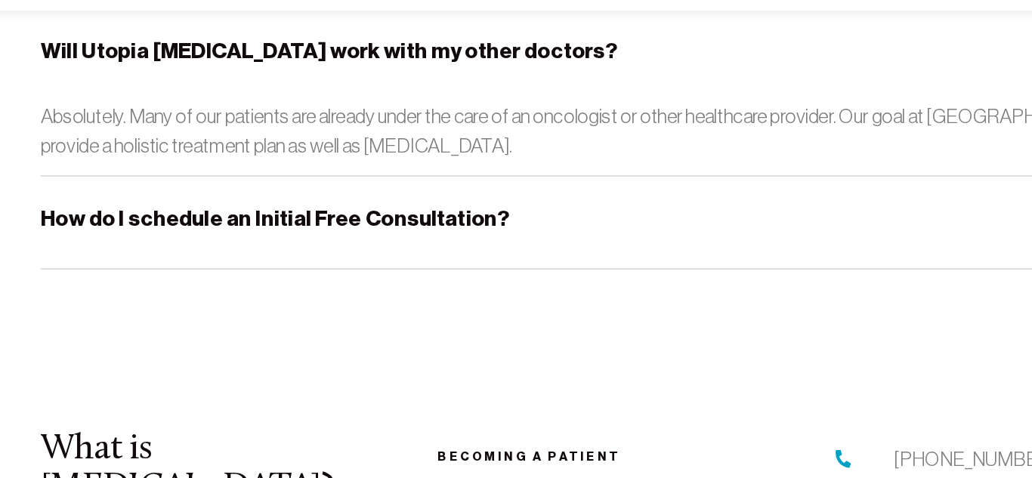
scroll to position [4260, 0]
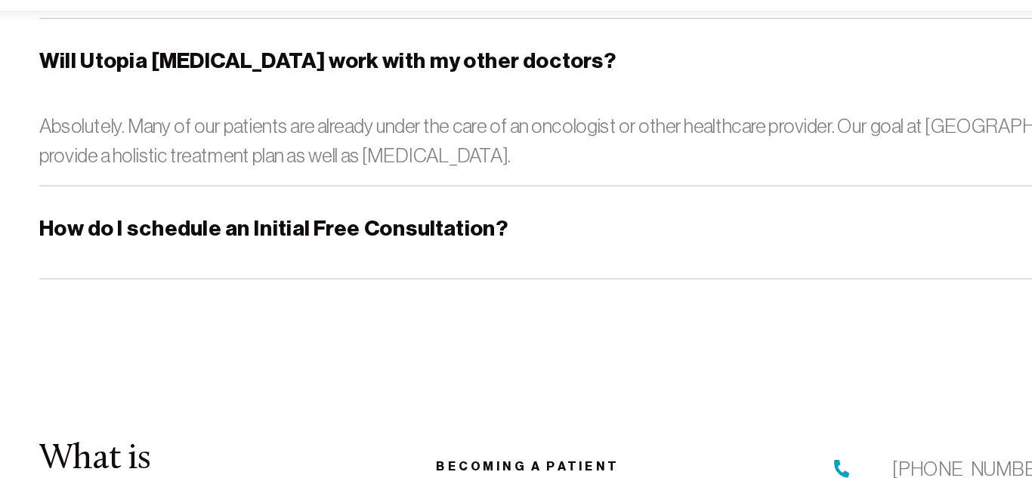
scroll to position [4254, 0]
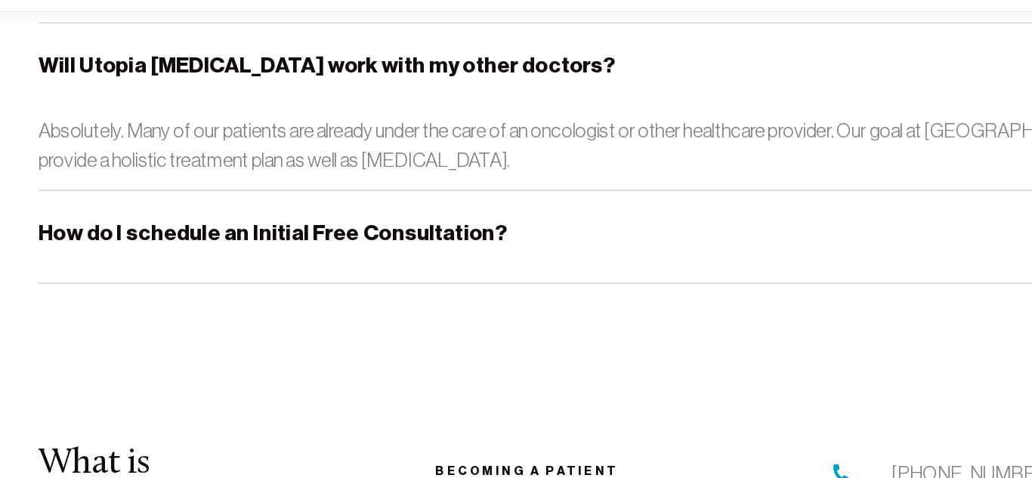
click
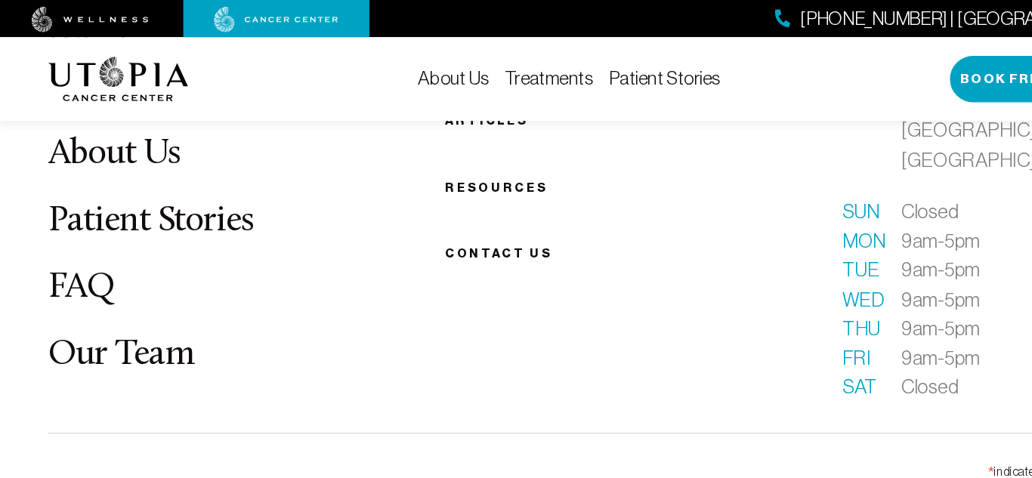
scroll to position [4763, 0]
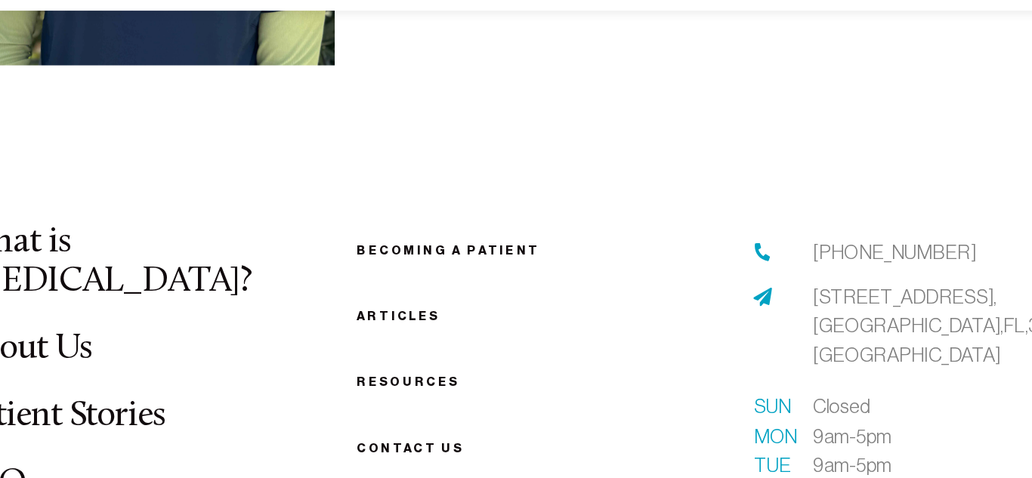
scroll to position [4835, 0]
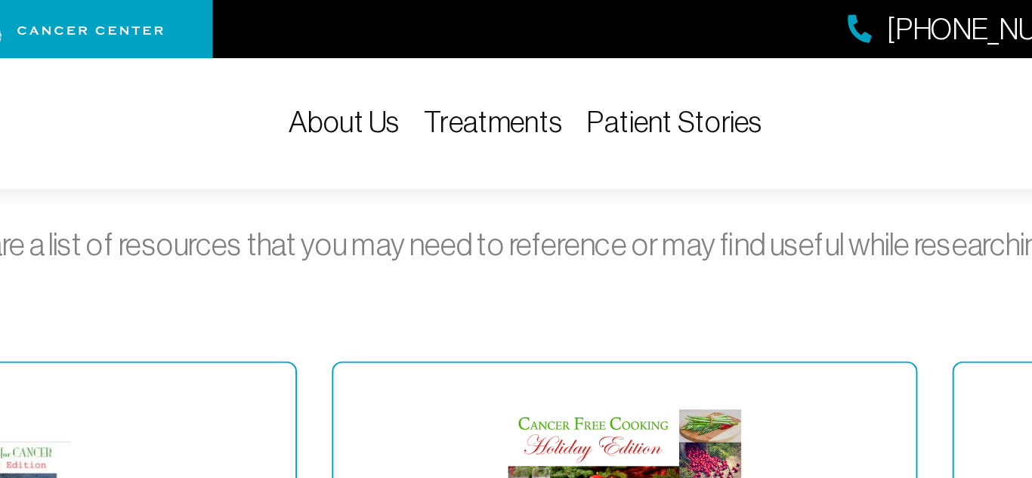
scroll to position [340, 0]
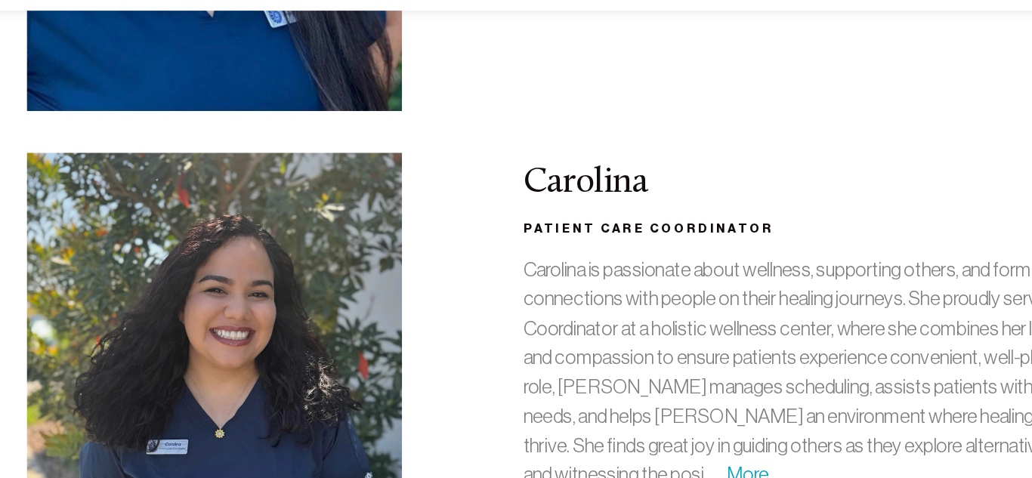
scroll to position [4308, 0]
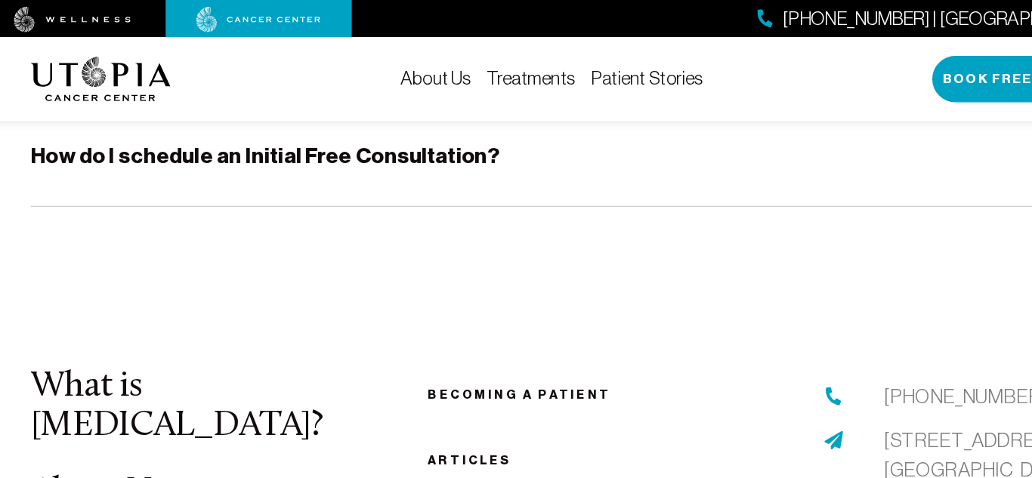
scroll to position [1750, 0]
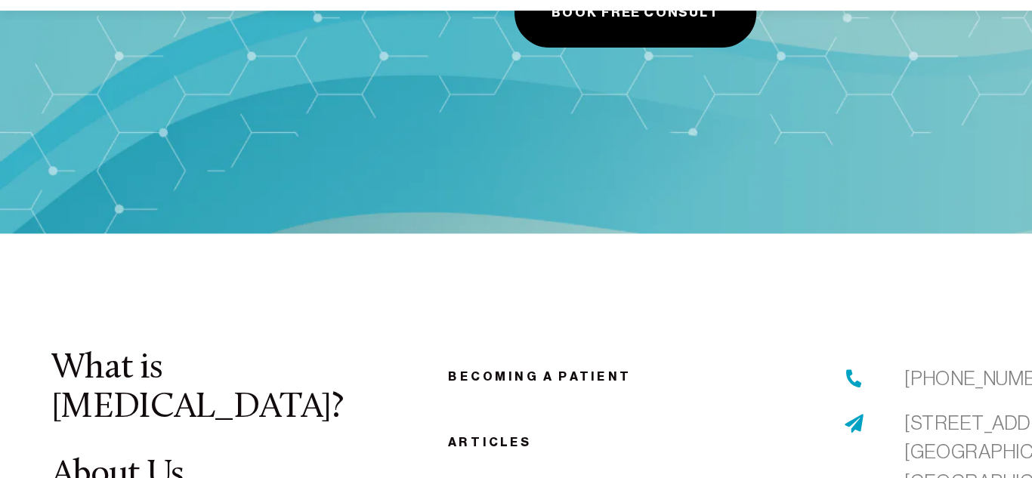
scroll to position [7721, 0]
